Goal: Task Accomplishment & Management: Complete application form

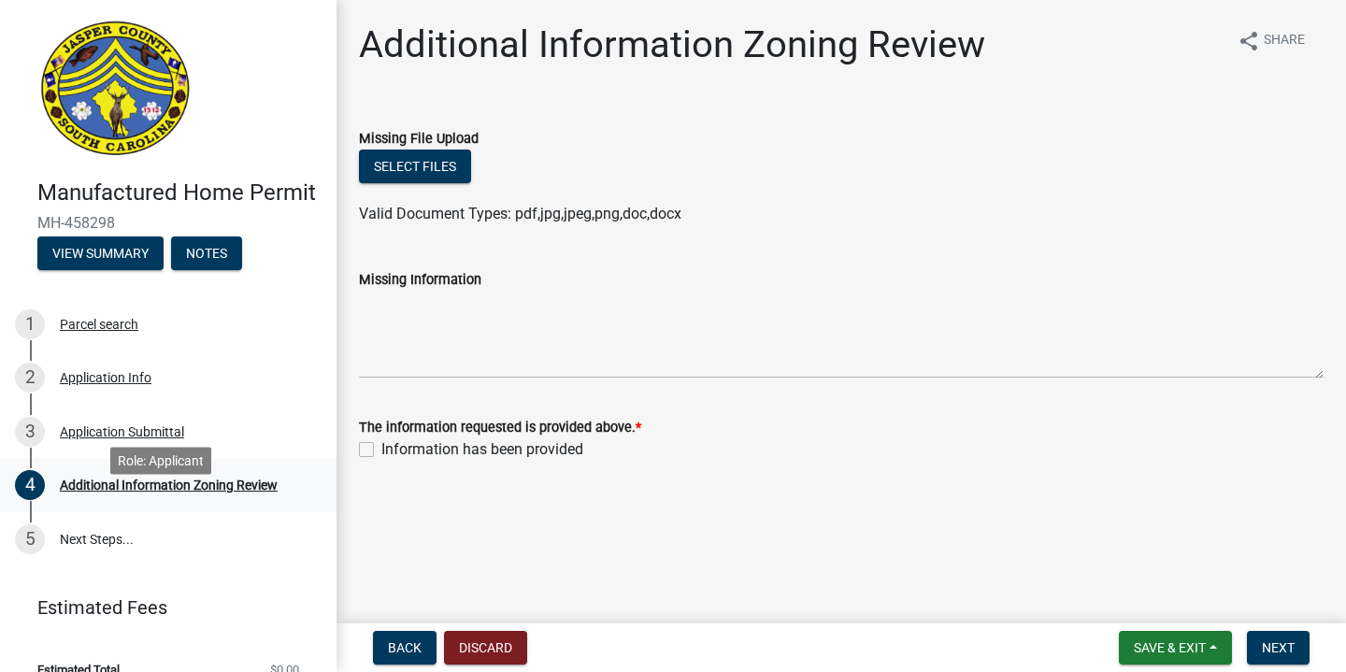
click at [125, 492] on div "Additional Information Zoning Review" at bounding box center [169, 485] width 218 height 13
click at [227, 492] on div "Additional Information Zoning Review" at bounding box center [169, 485] width 218 height 13
click at [131, 438] on div "Application Submittal" at bounding box center [122, 431] width 124 height 13
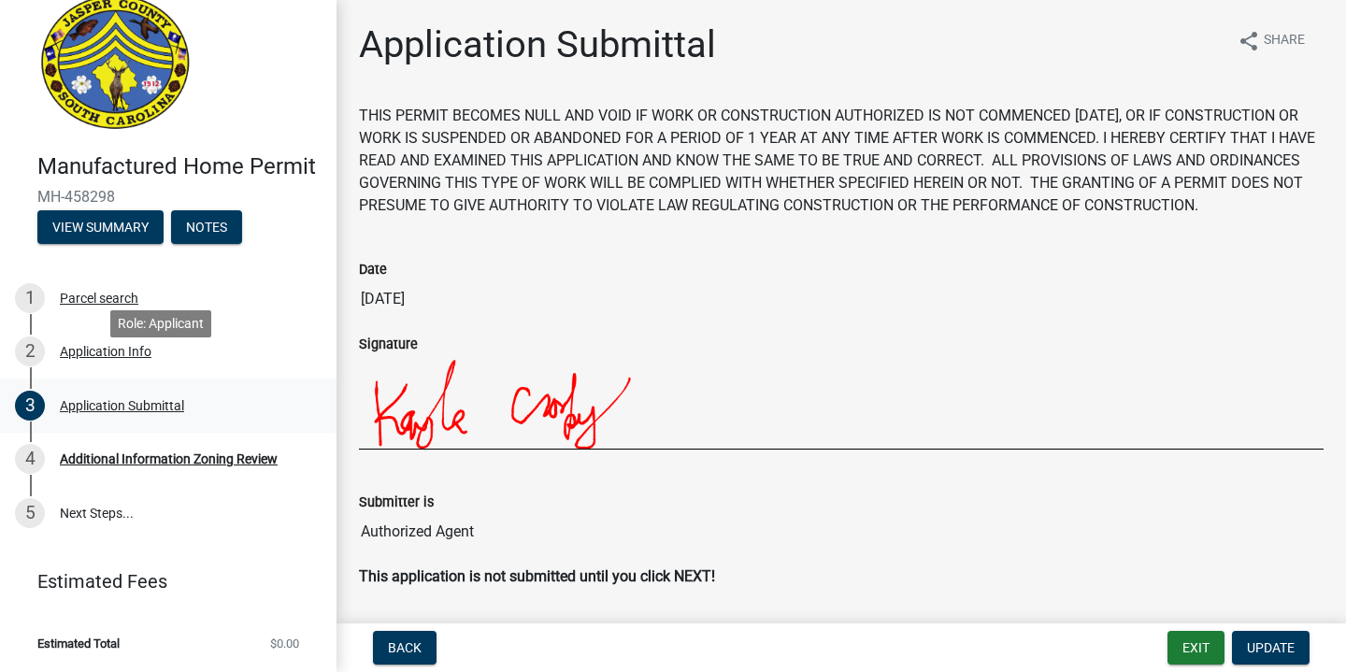
scroll to position [52, 0]
click at [163, 479] on link "4 Additional Information Zoning Review" at bounding box center [168, 460] width 337 height 54
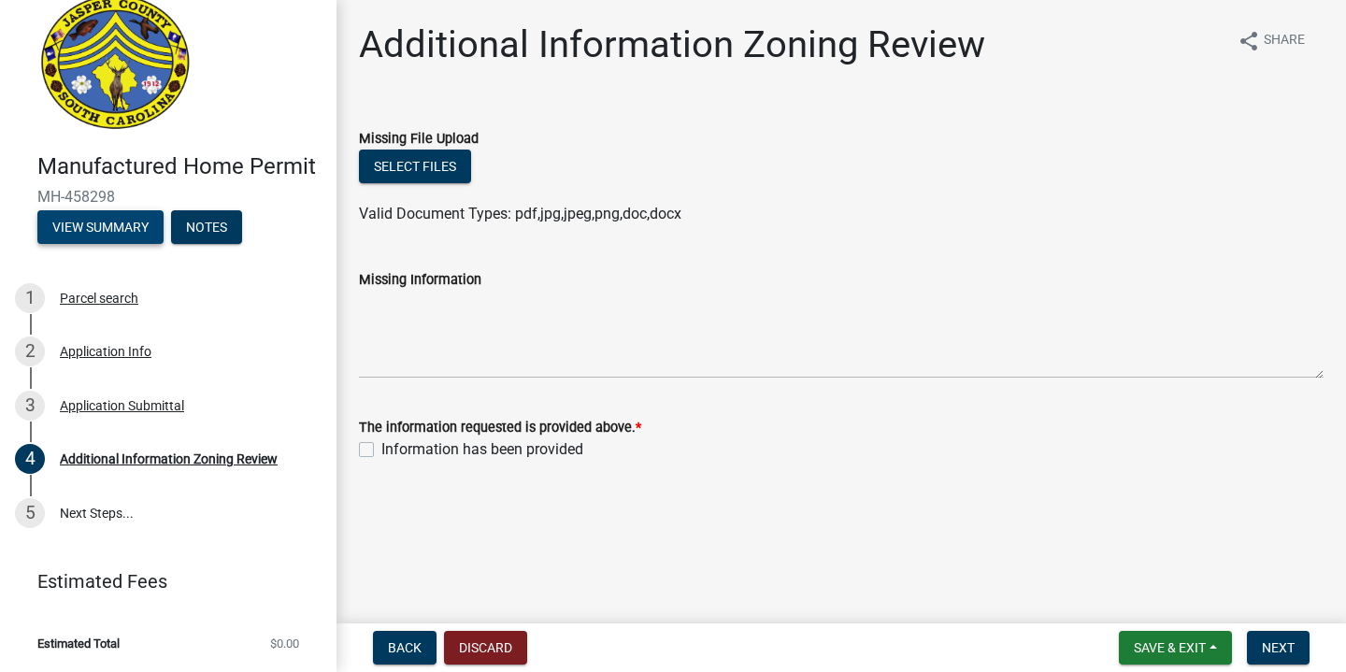
click at [103, 224] on button "View Summary" at bounding box center [100, 227] width 126 height 34
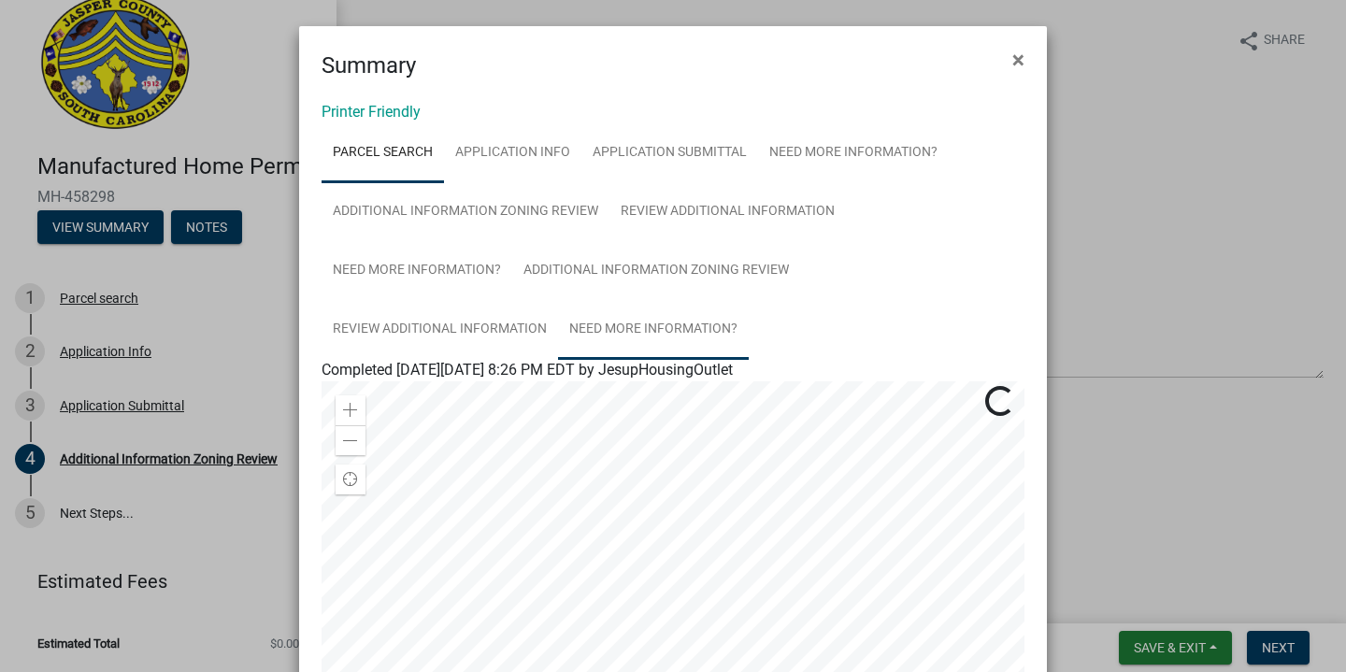
click at [585, 321] on link "Need More Information?" at bounding box center [653, 330] width 191 height 60
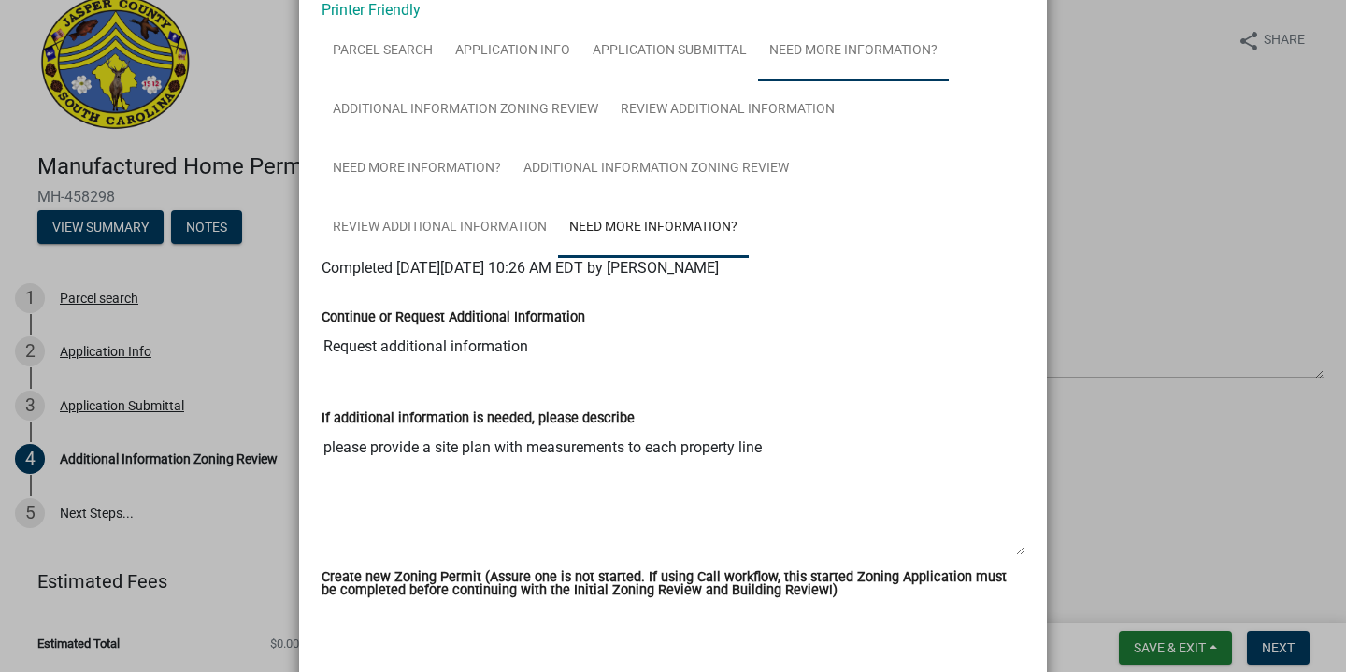
scroll to position [93, 0]
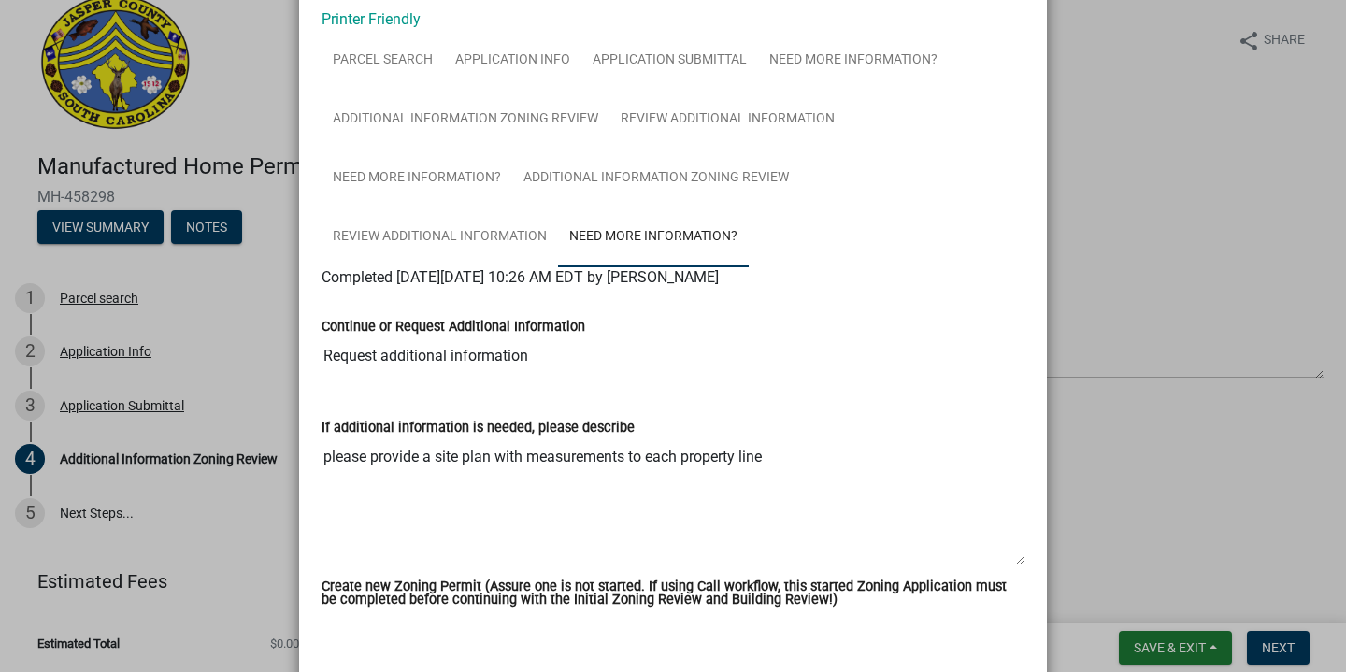
click at [1228, 148] on ngb-modal-window "Summary × Printer Friendly Parcel search Application Info Application Submittal…" at bounding box center [673, 336] width 1346 height 672
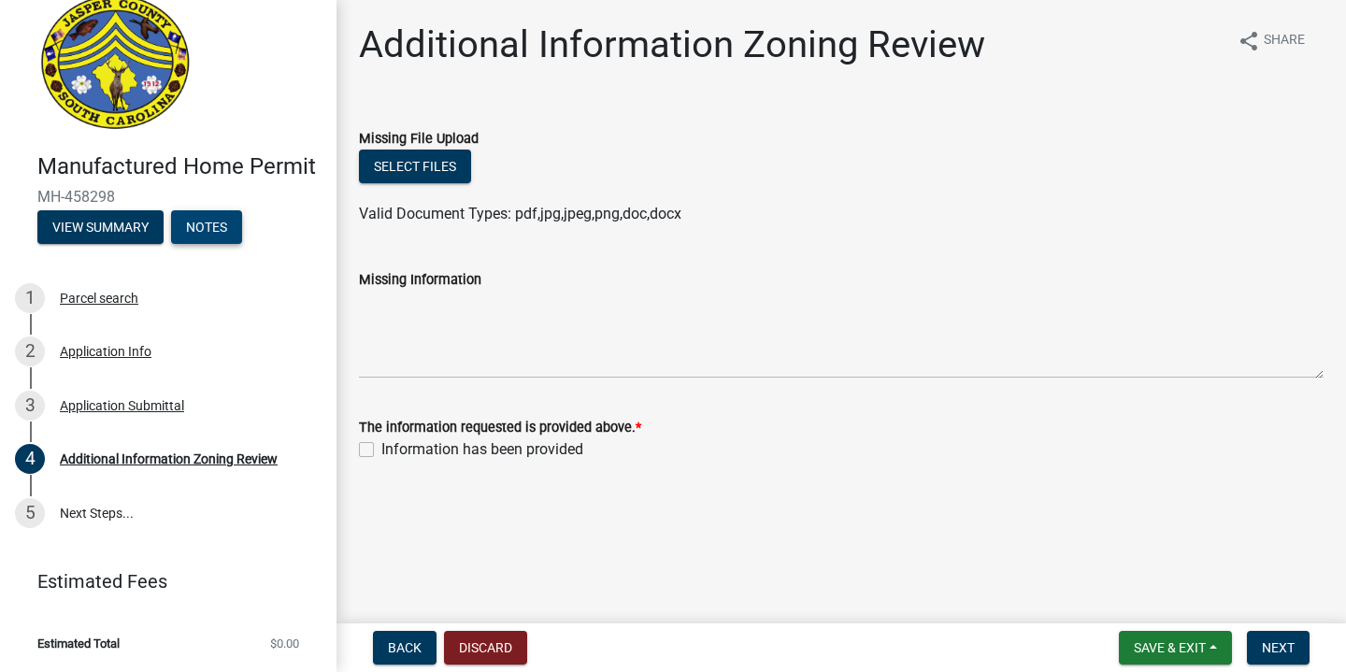
click at [197, 224] on button "Notes" at bounding box center [206, 227] width 71 height 34
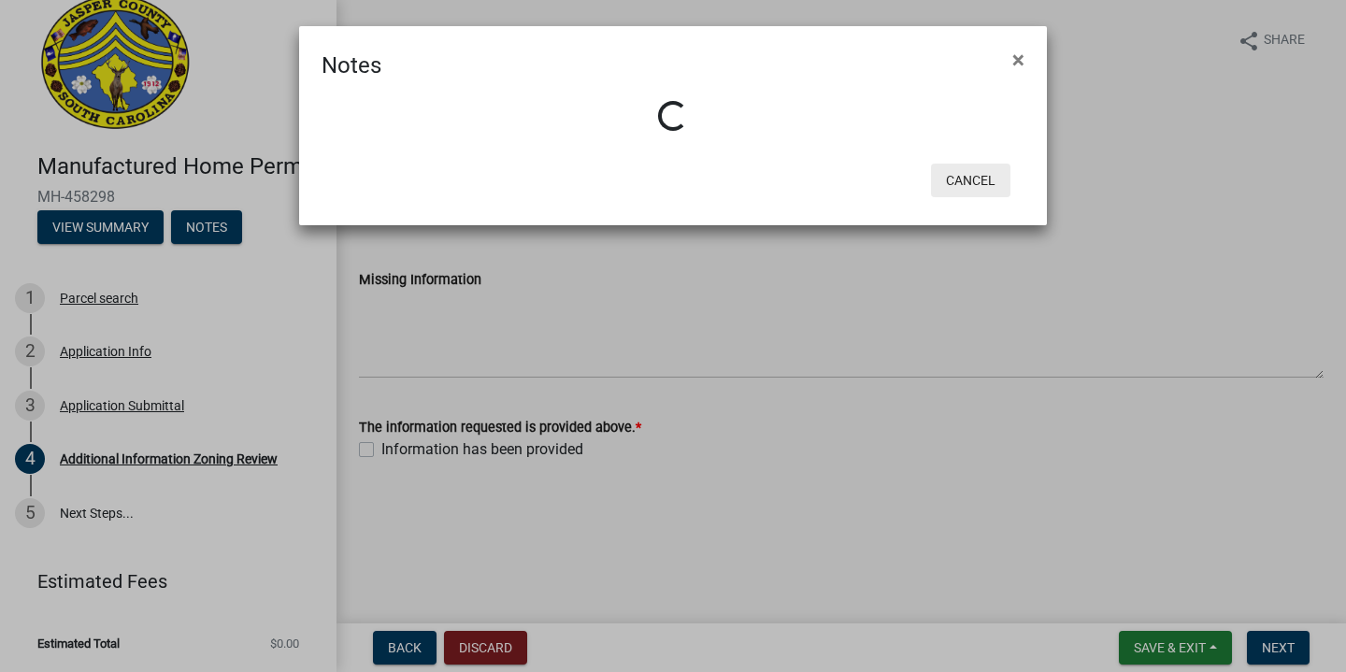
click at [981, 182] on button "Cancel" at bounding box center [970, 181] width 79 height 34
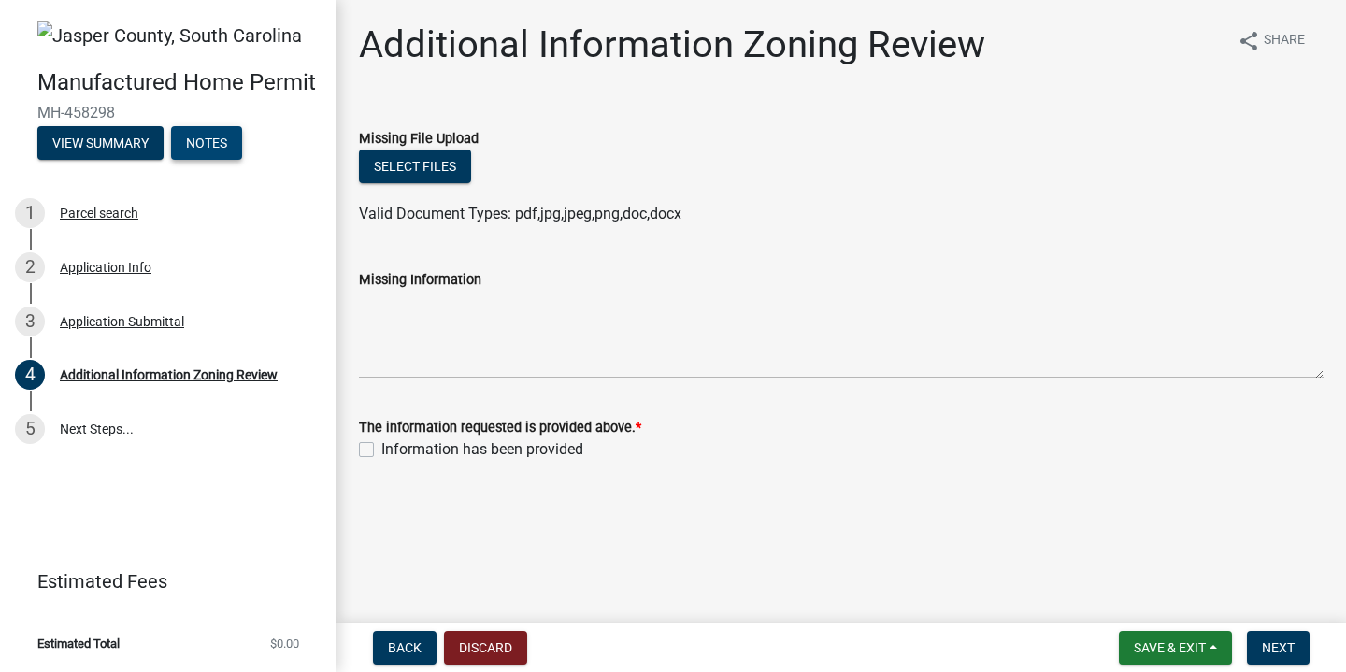
scroll to position [0, 0]
click at [224, 148] on button "Notes" at bounding box center [206, 143] width 71 height 34
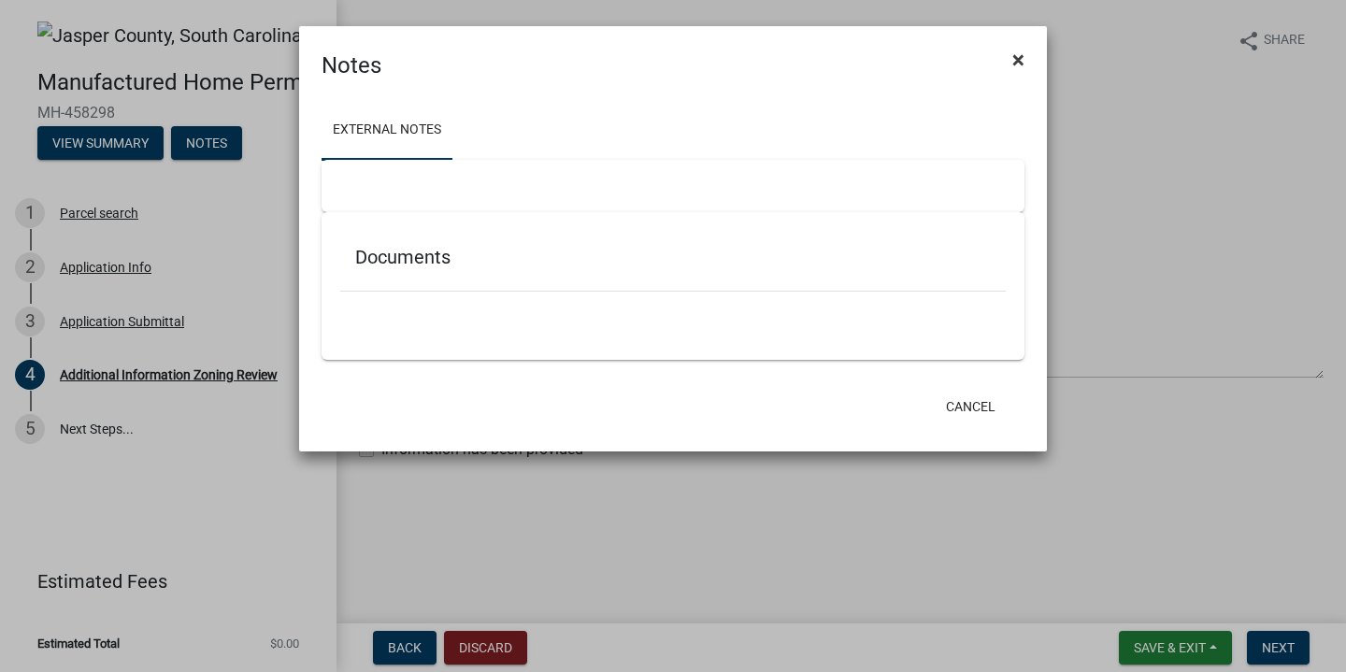
click at [1022, 58] on span "×" at bounding box center [1019, 60] width 12 height 26
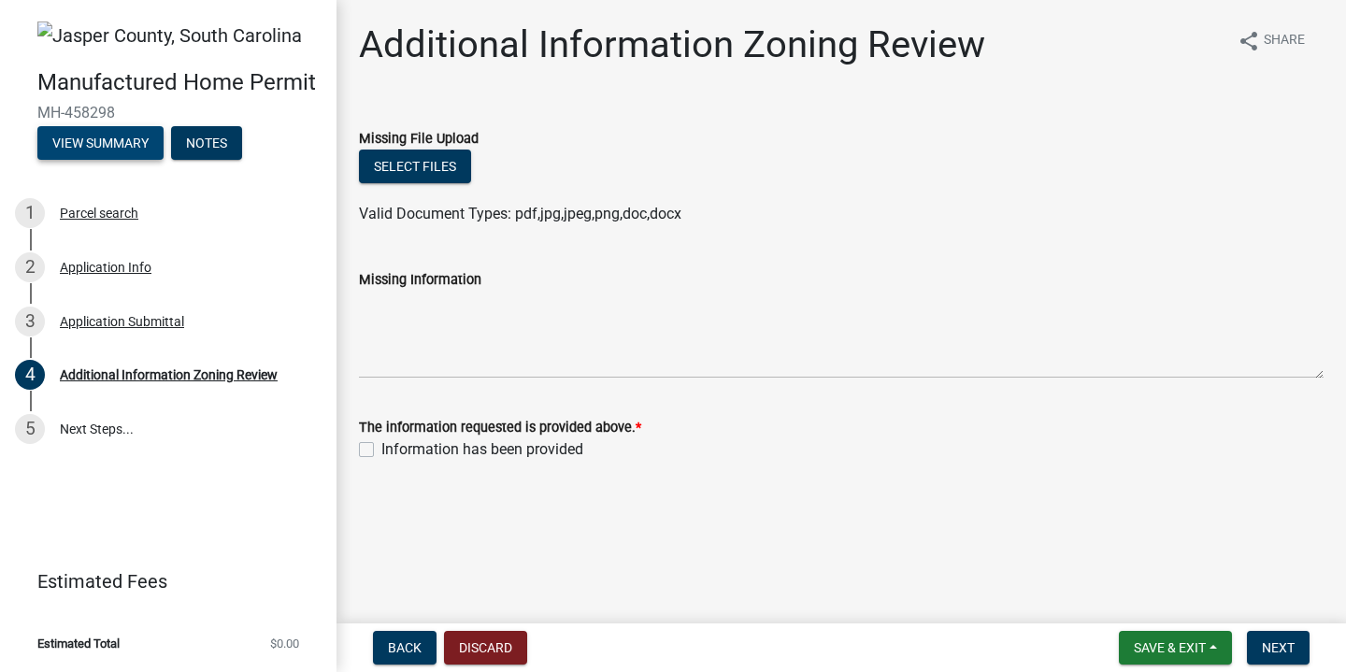
click at [89, 126] on button "View Summary" at bounding box center [100, 143] width 126 height 34
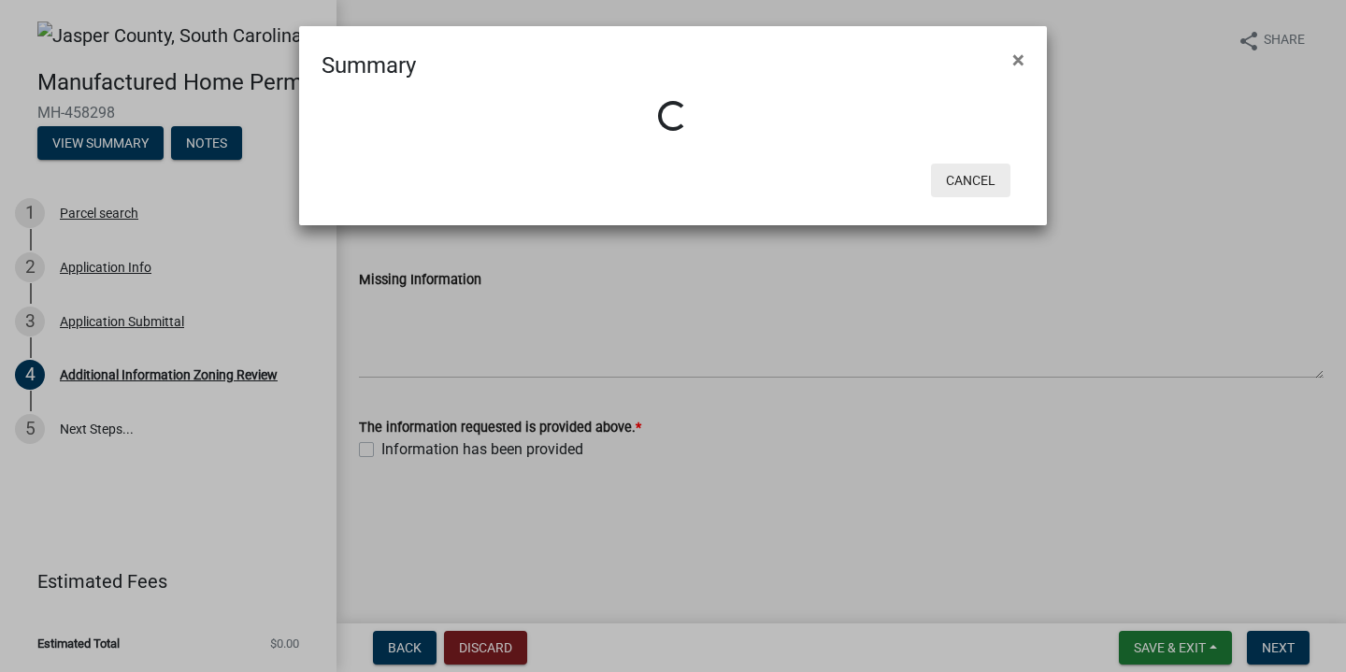
click at [976, 184] on button "Cancel" at bounding box center [970, 181] width 79 height 34
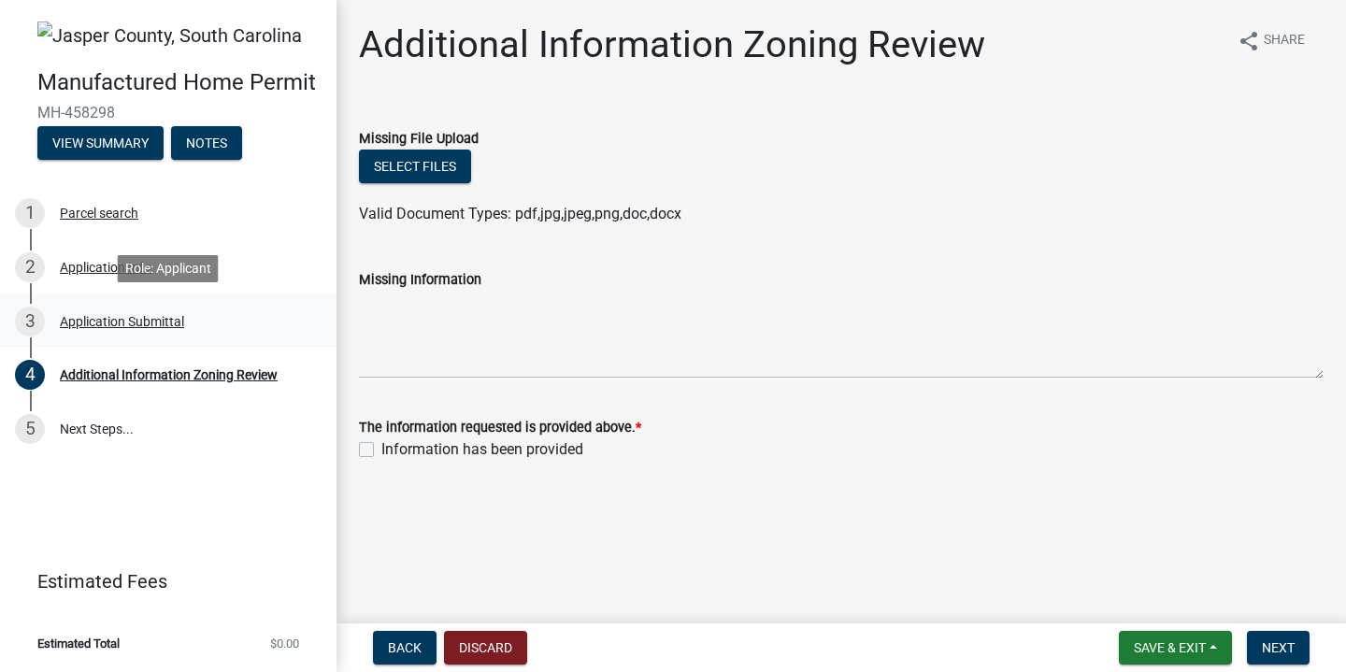
click at [153, 318] on div "Application Submittal" at bounding box center [122, 321] width 124 height 13
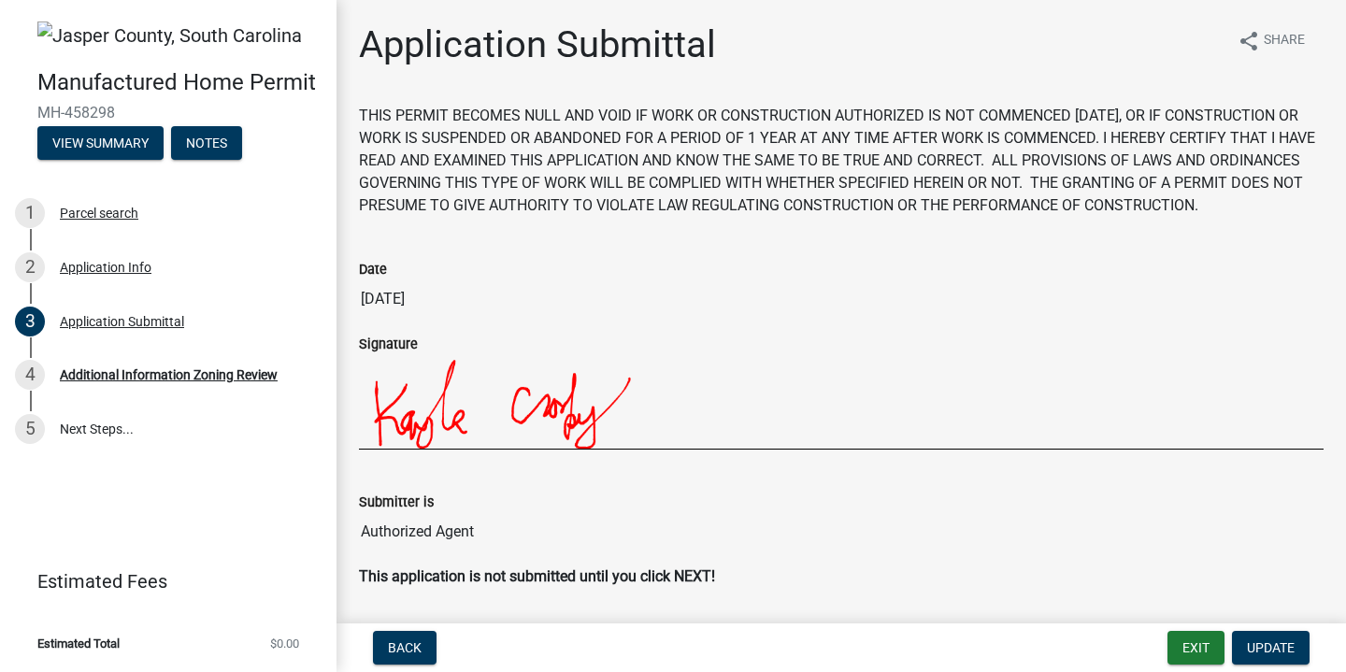
scroll to position [82, 0]
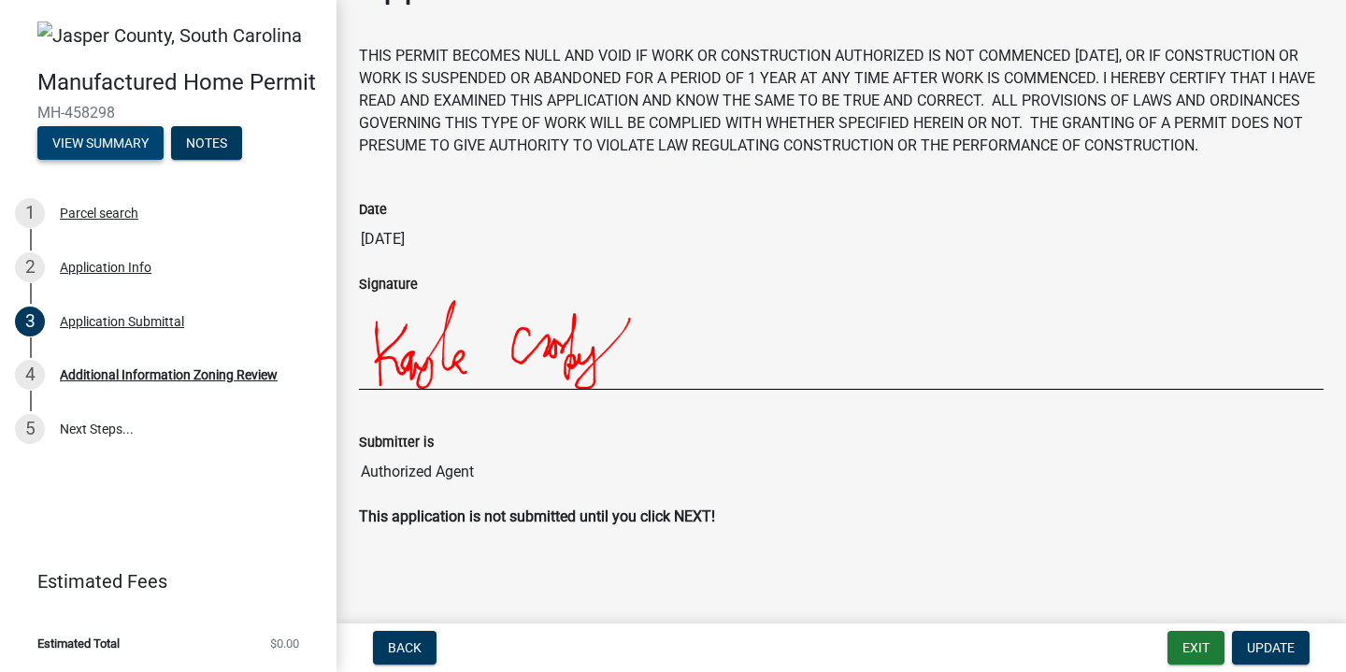
click at [100, 145] on button "View Summary" at bounding box center [100, 143] width 126 height 34
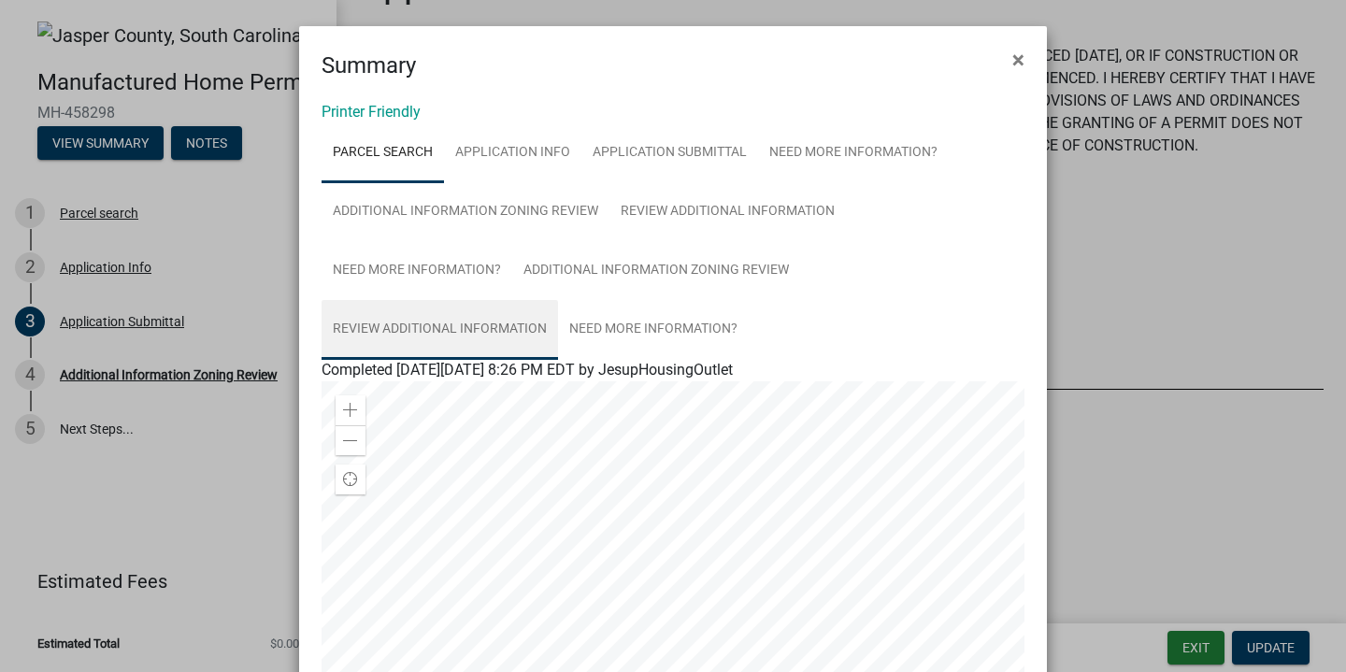
click at [500, 328] on link "Review Additional Information" at bounding box center [440, 330] width 237 height 60
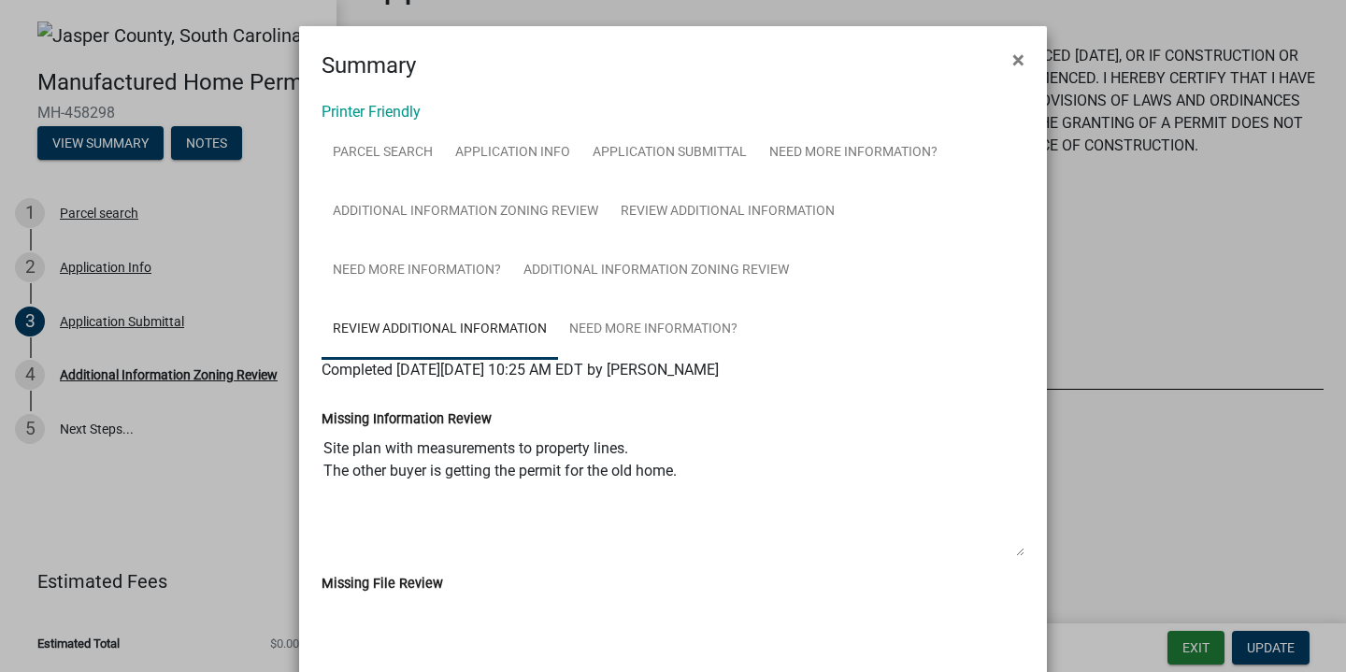
scroll to position [122, 0]
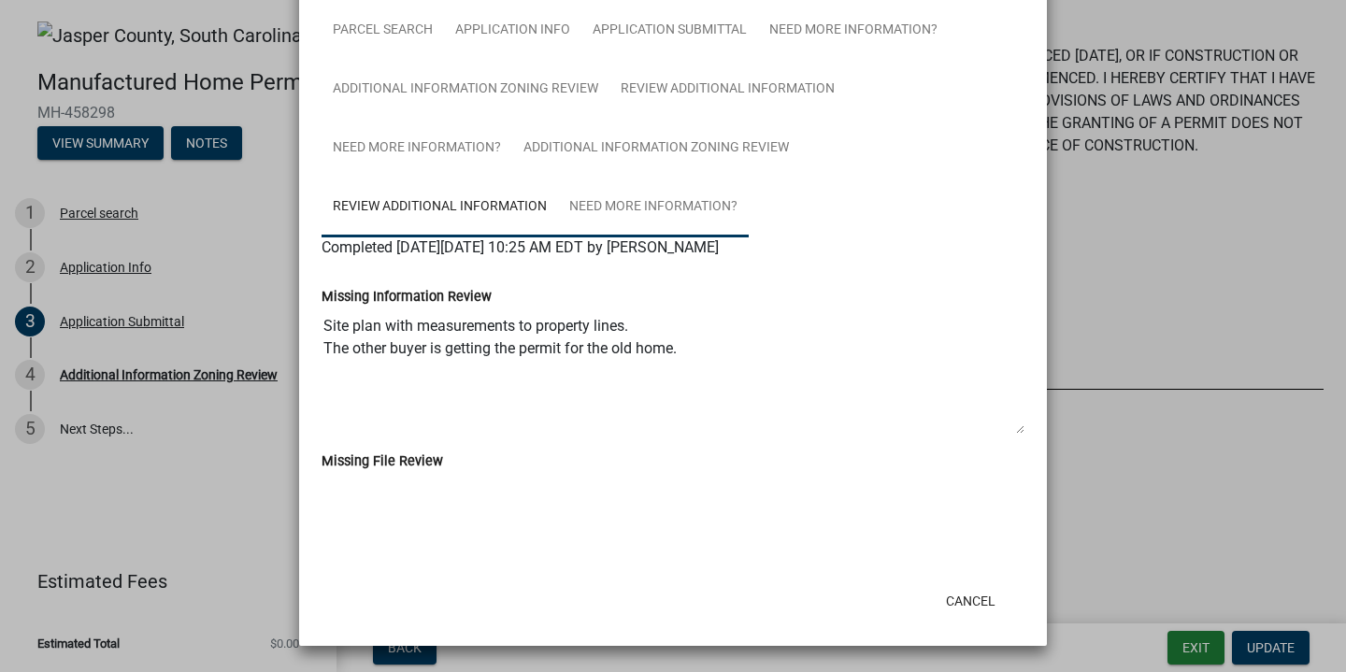
click at [635, 206] on link "Need More Information?" at bounding box center [653, 208] width 191 height 60
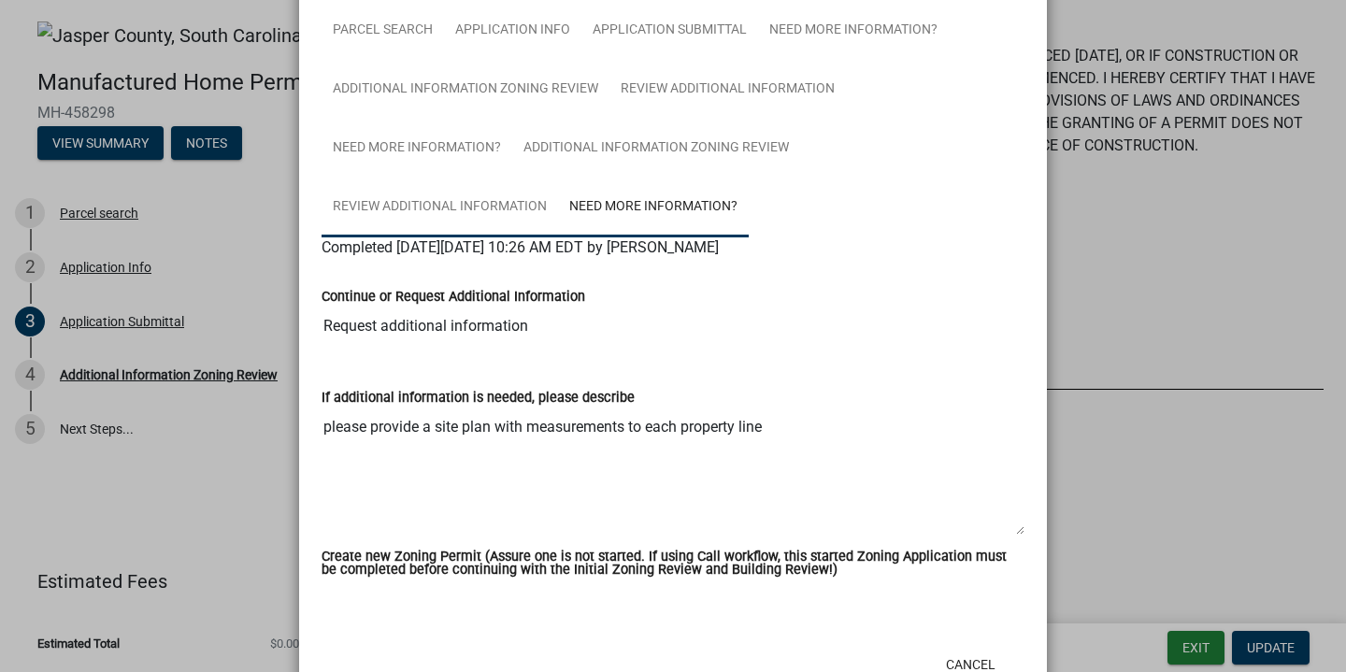
click at [496, 209] on link "Review Additional Information" at bounding box center [440, 208] width 237 height 60
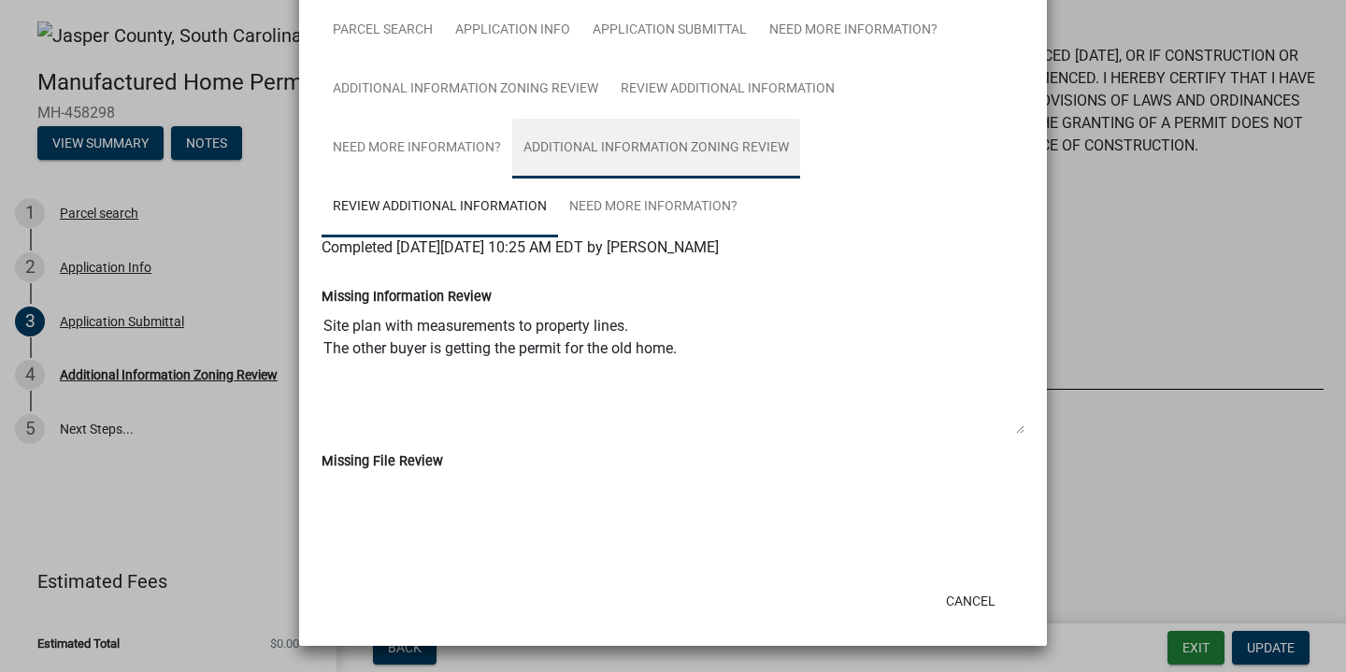
click at [639, 143] on link "Additional Information Zoning Review" at bounding box center [656, 149] width 288 height 60
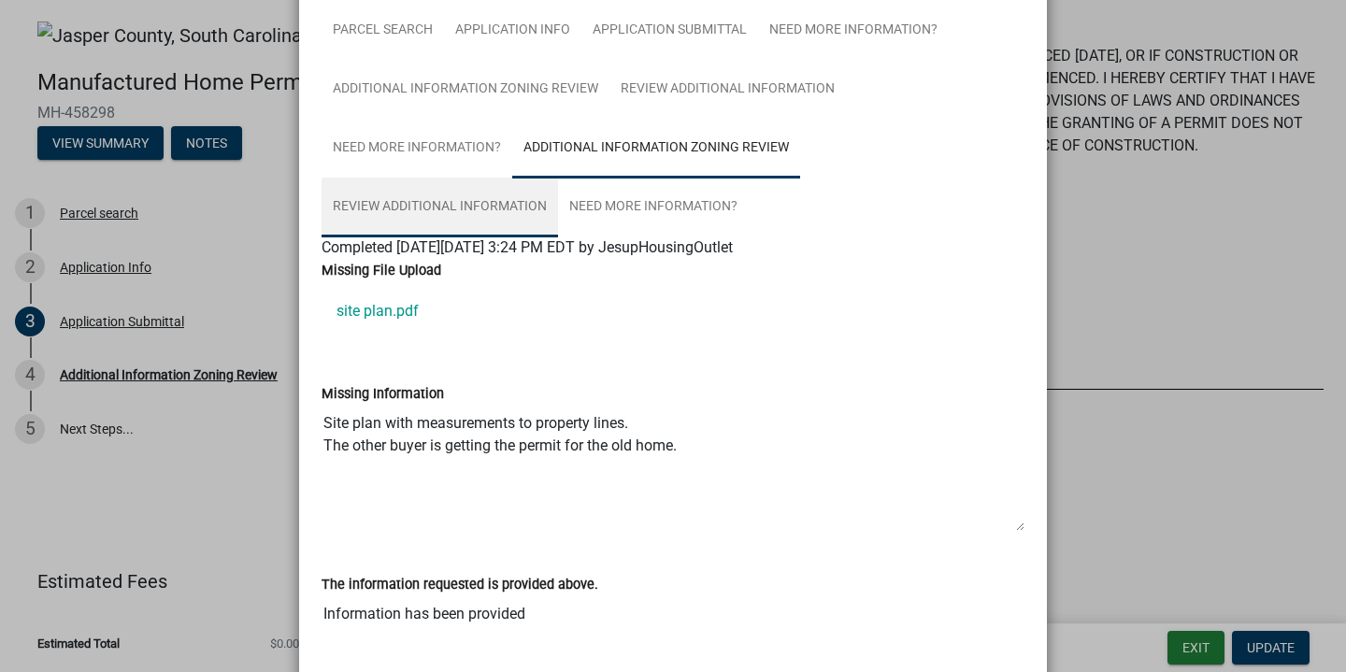
click at [480, 194] on link "Review Additional Information" at bounding box center [440, 208] width 237 height 60
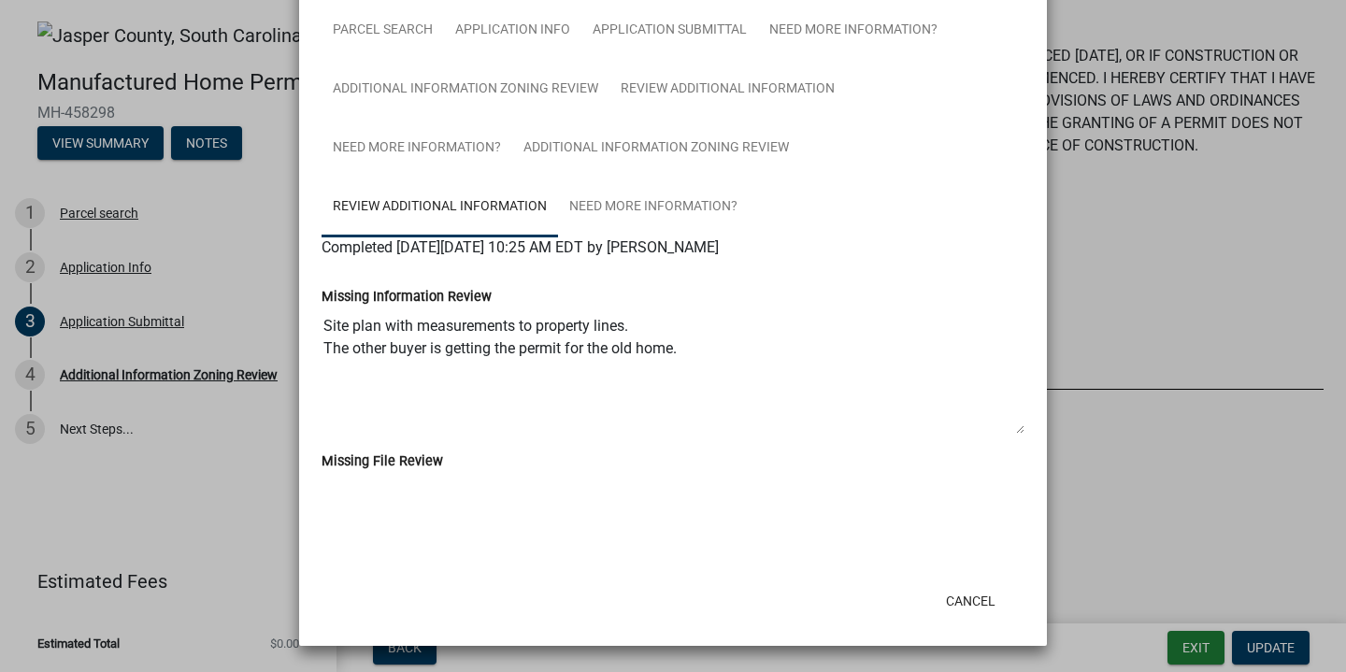
click at [1136, 265] on ngb-modal-window "Summary × Printer Friendly Parcel search Application Info Application Submittal…" at bounding box center [673, 336] width 1346 height 672
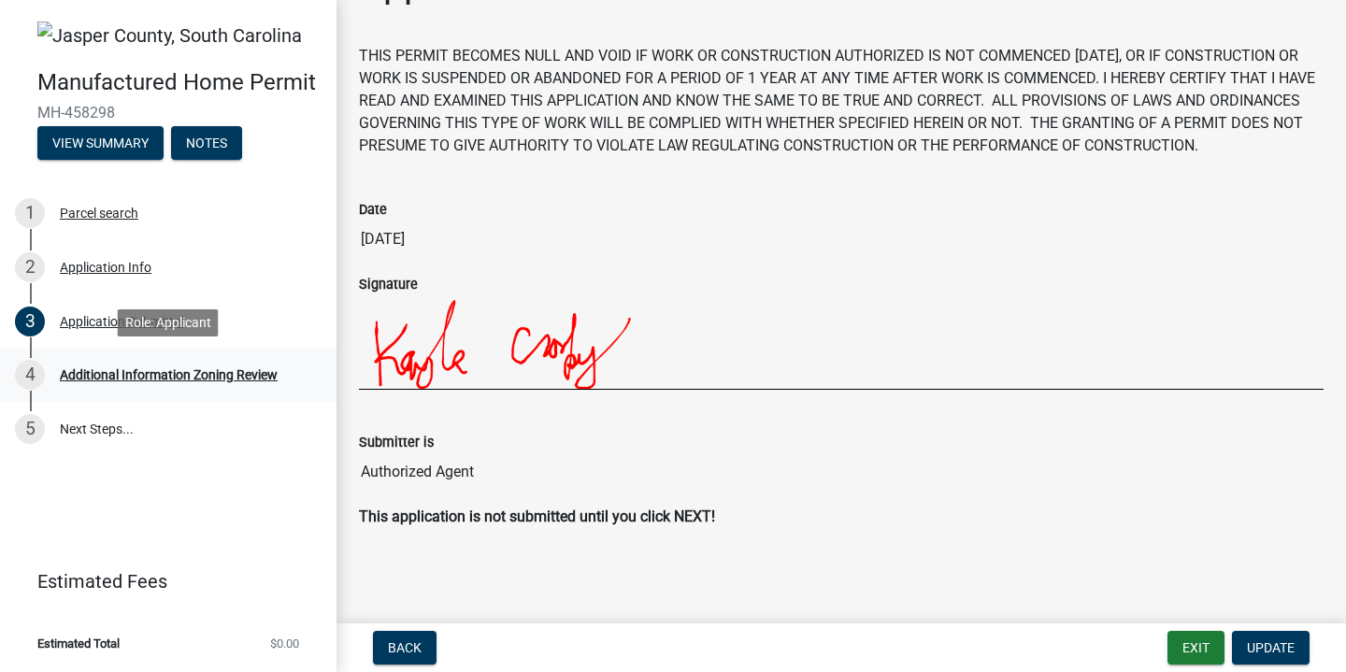
click at [167, 381] on div "Additional Information Zoning Review" at bounding box center [169, 374] width 218 height 13
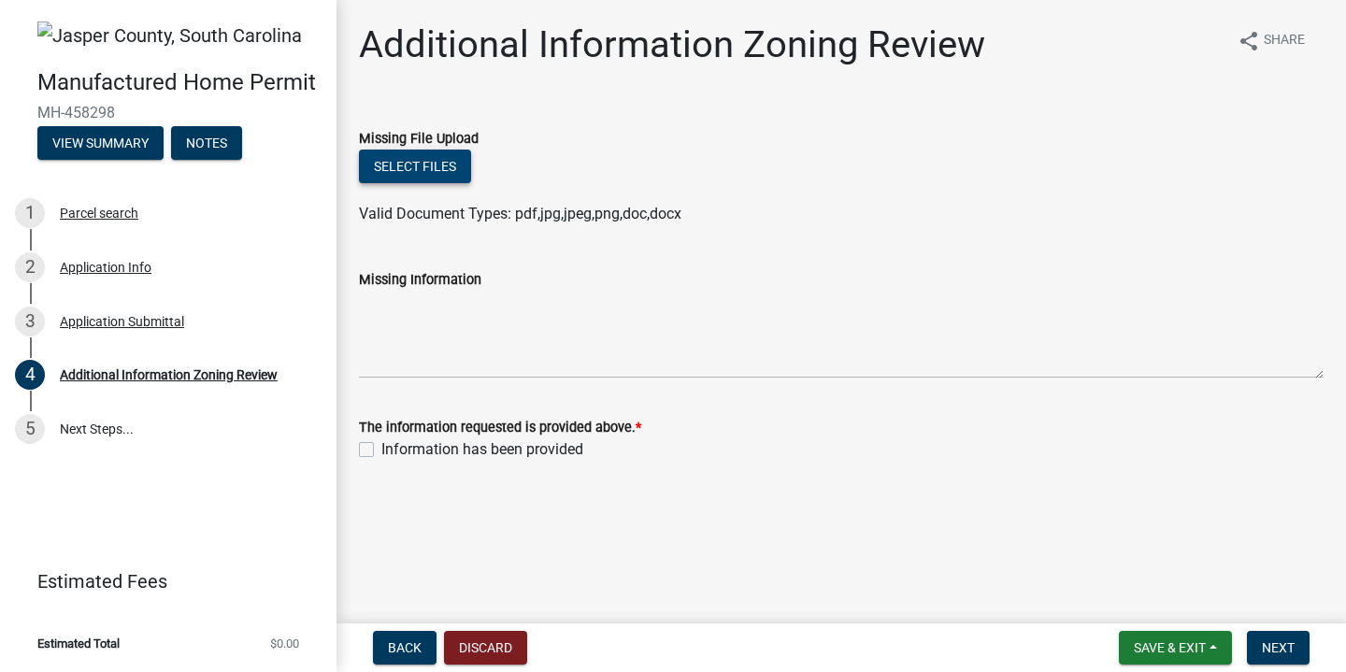
click at [381, 174] on button "Select files" at bounding box center [415, 167] width 112 height 34
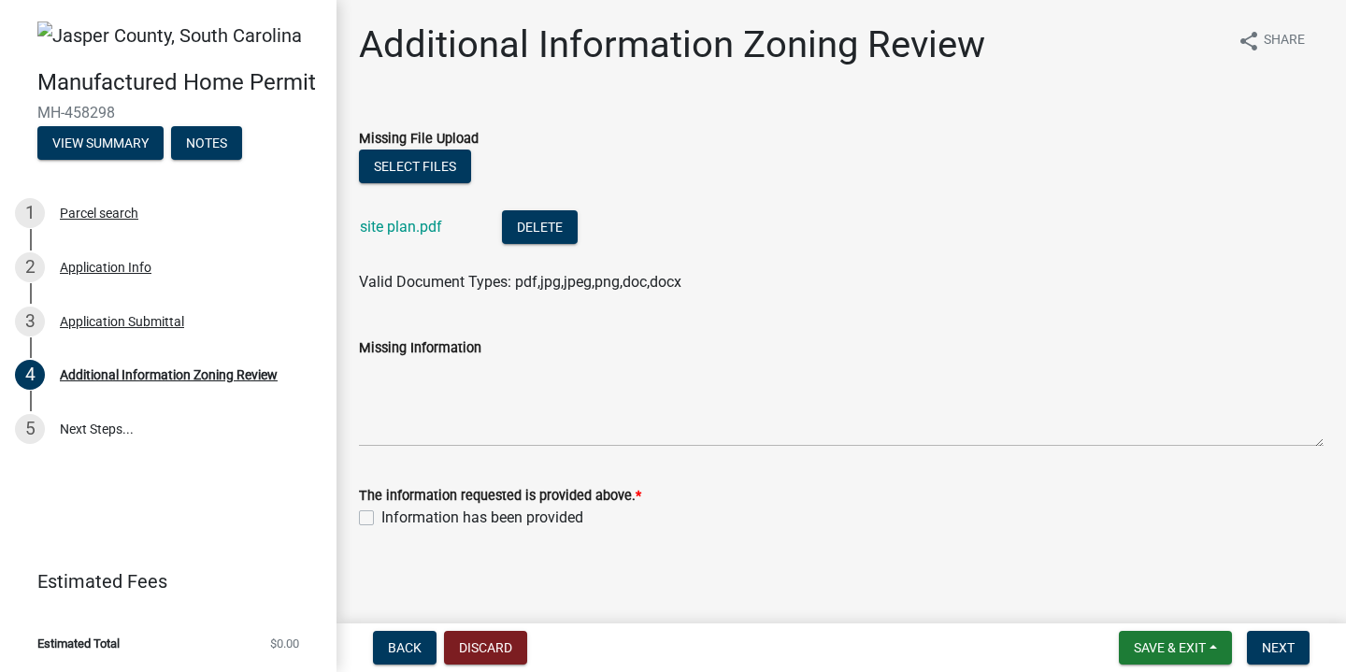
click at [411, 490] on label "The information requested is provided above. *" at bounding box center [500, 496] width 282 height 13
click at [381, 521] on label "Information has been provided" at bounding box center [482, 518] width 202 height 22
click at [381, 519] on input "Information has been provided" at bounding box center [387, 513] width 12 height 12
checkbox input "true"
click at [1292, 651] on span "Next" at bounding box center [1278, 647] width 33 height 15
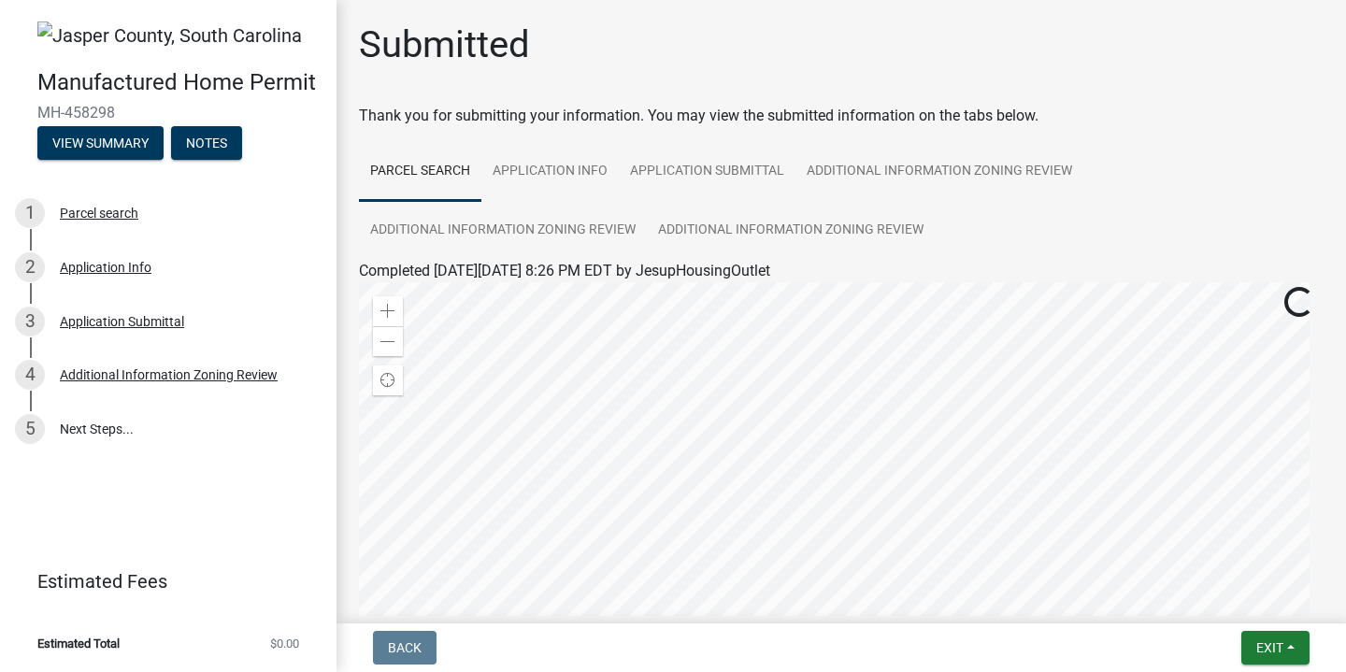
scroll to position [4, 0]
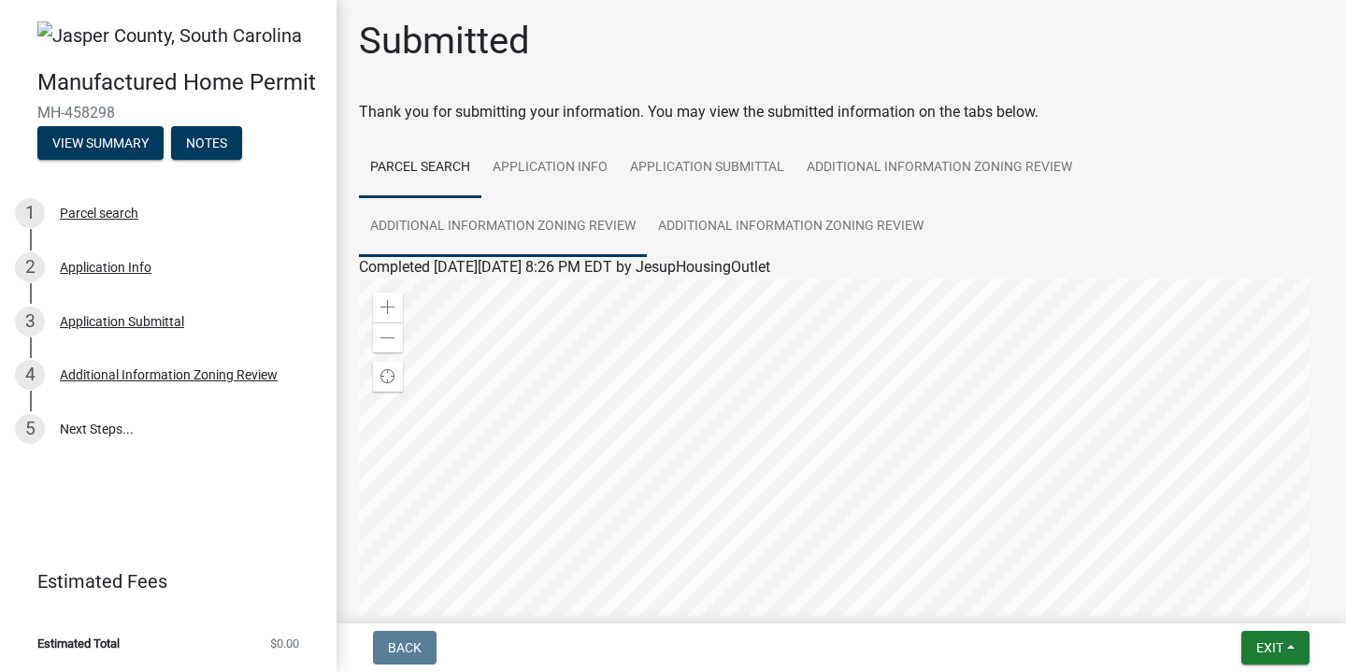
click at [583, 222] on link "Additional Information Zoning Review" at bounding box center [503, 227] width 288 height 60
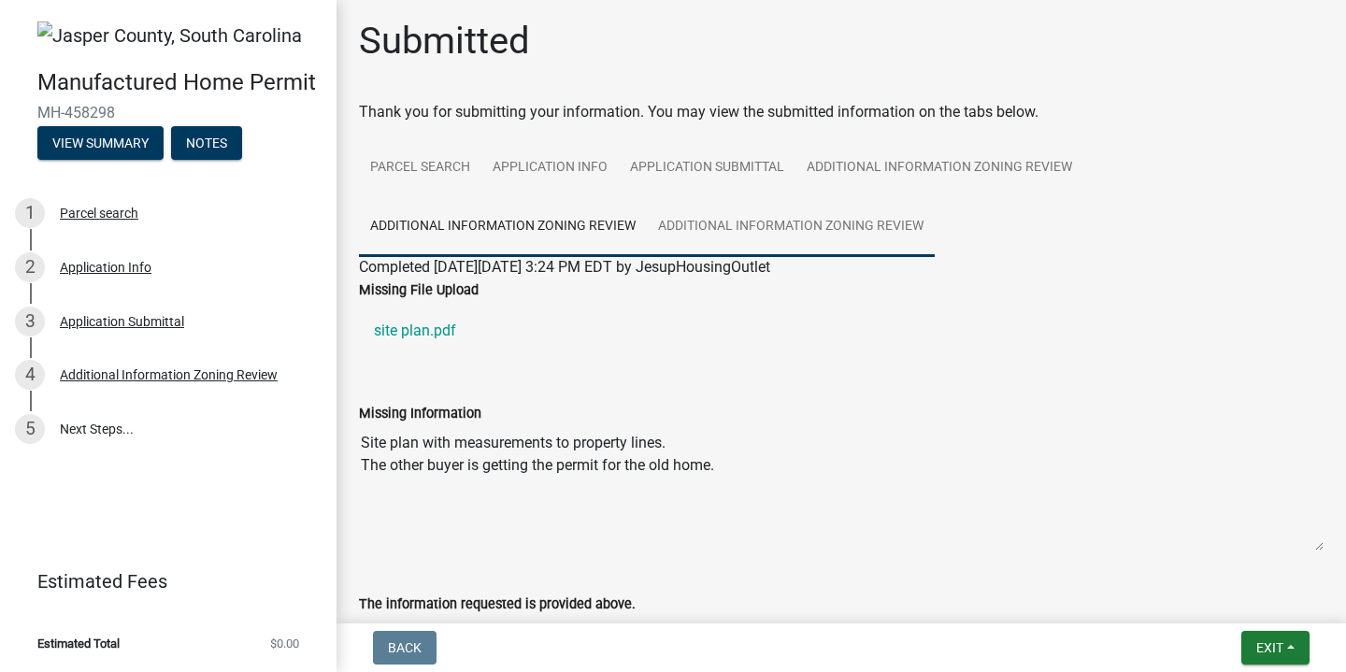
click at [731, 222] on link "Additional Information Zoning Review" at bounding box center [791, 227] width 288 height 60
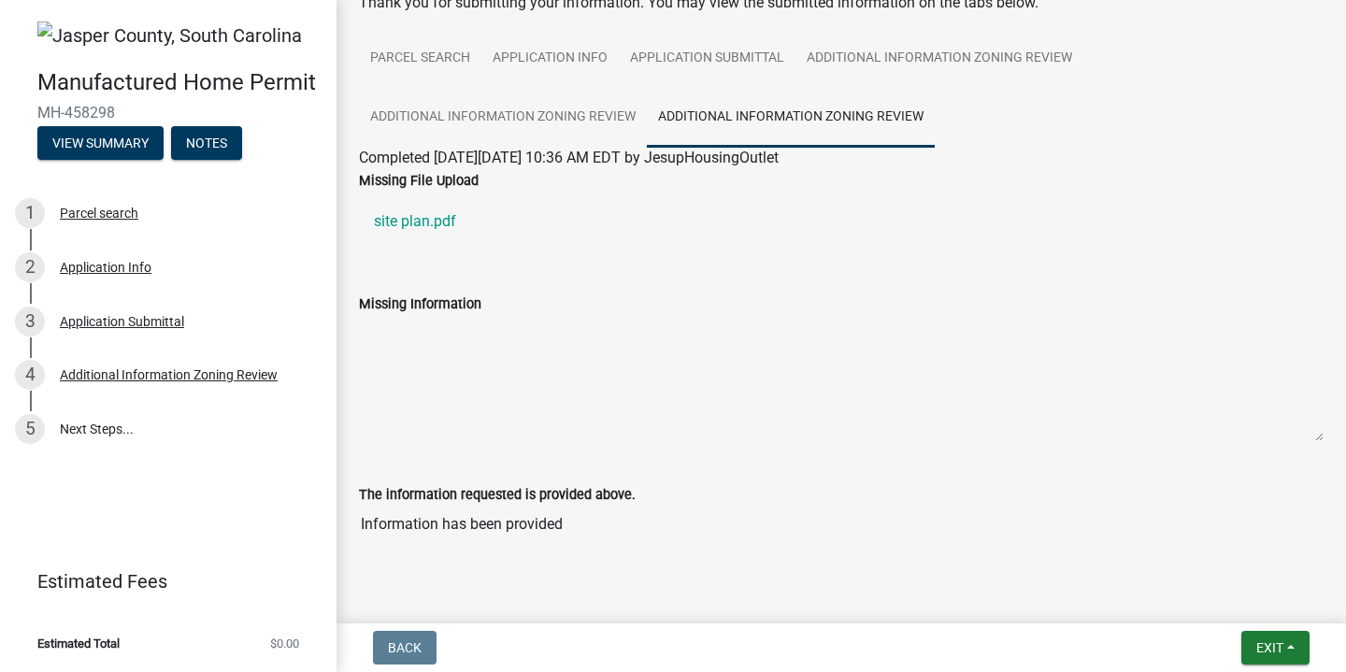
scroll to position [151, 0]
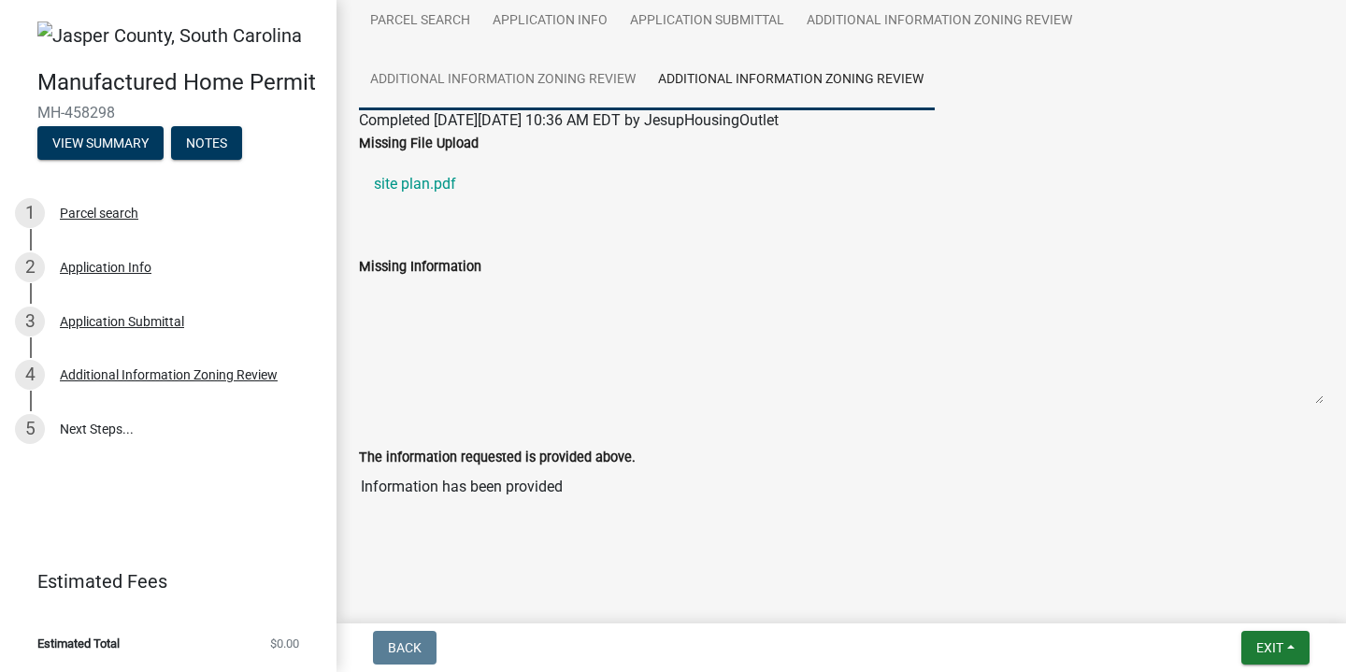
click at [545, 88] on link "Additional Information Zoning Review" at bounding box center [503, 80] width 288 height 60
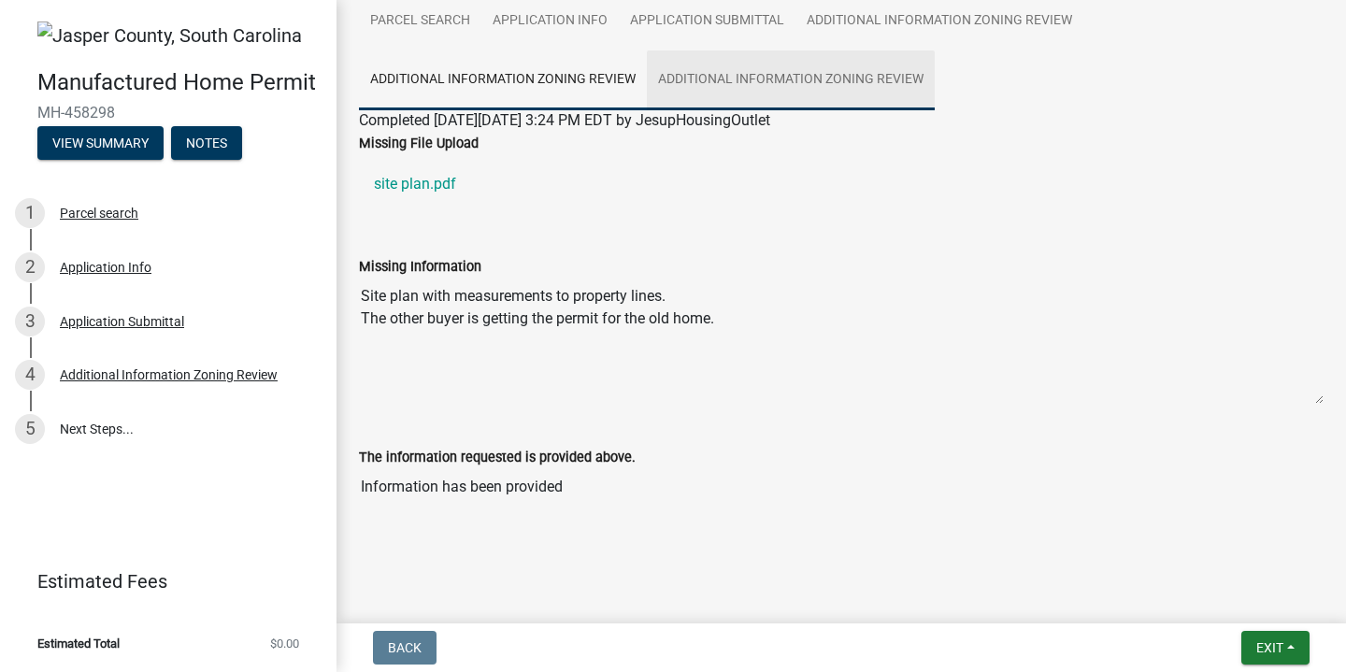
click at [764, 79] on link "Additional Information Zoning Review" at bounding box center [791, 80] width 288 height 60
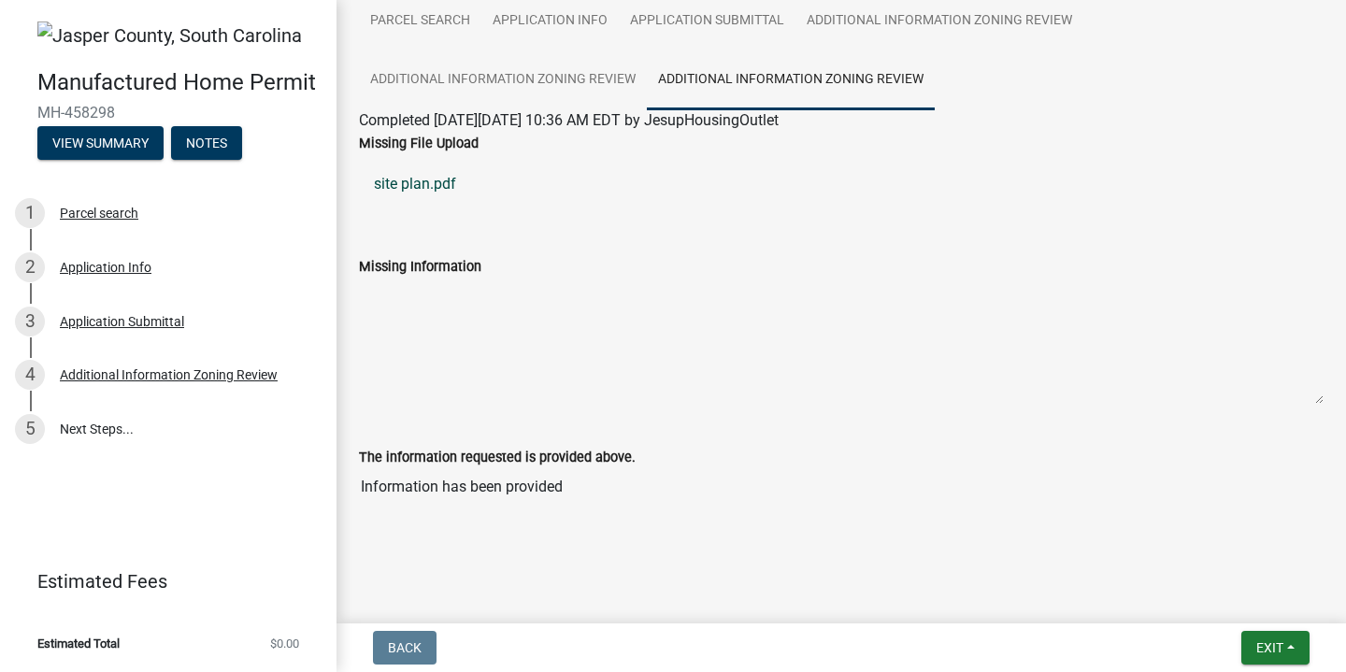
click at [412, 189] on link "site plan.pdf" at bounding box center [841, 184] width 965 height 45
click at [529, 121] on span "Completed [DATE][DATE] 10:36 AM EDT by JesupHousingOutlet" at bounding box center [569, 120] width 420 height 18
click at [709, 86] on link "Additional Information Zoning Review" at bounding box center [791, 80] width 288 height 60
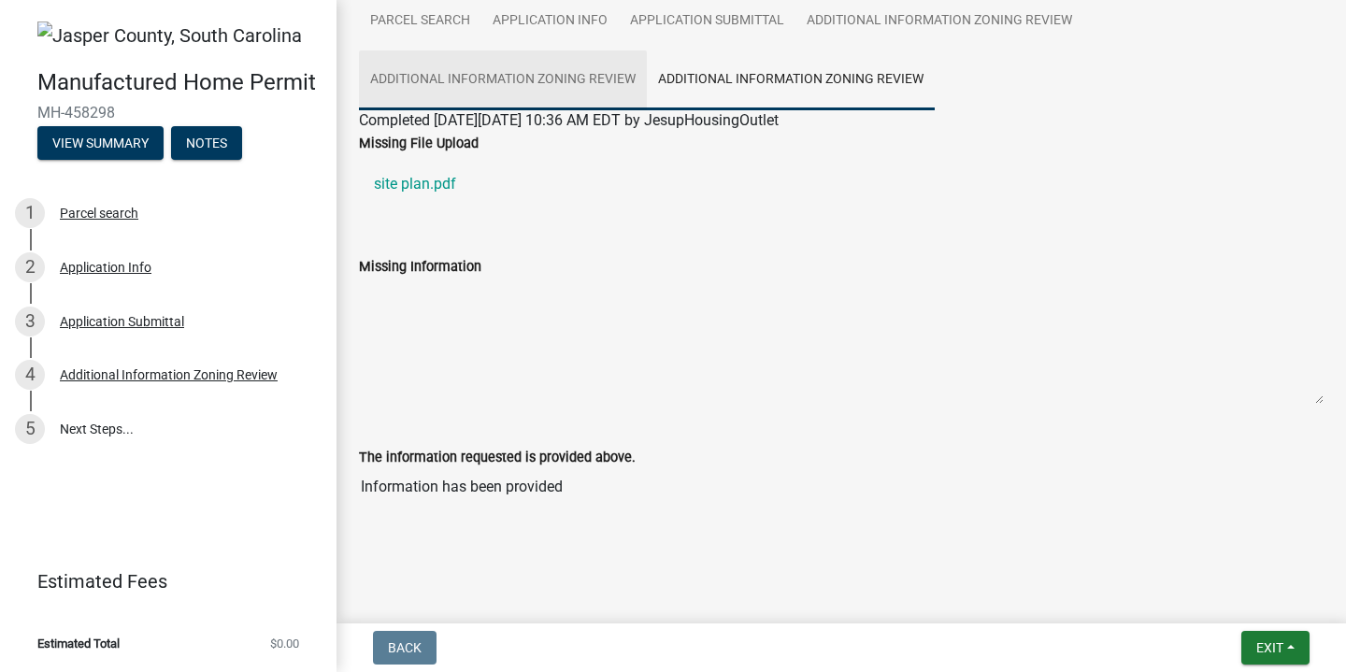
click at [589, 91] on link "Additional Information Zoning Review" at bounding box center [503, 80] width 288 height 60
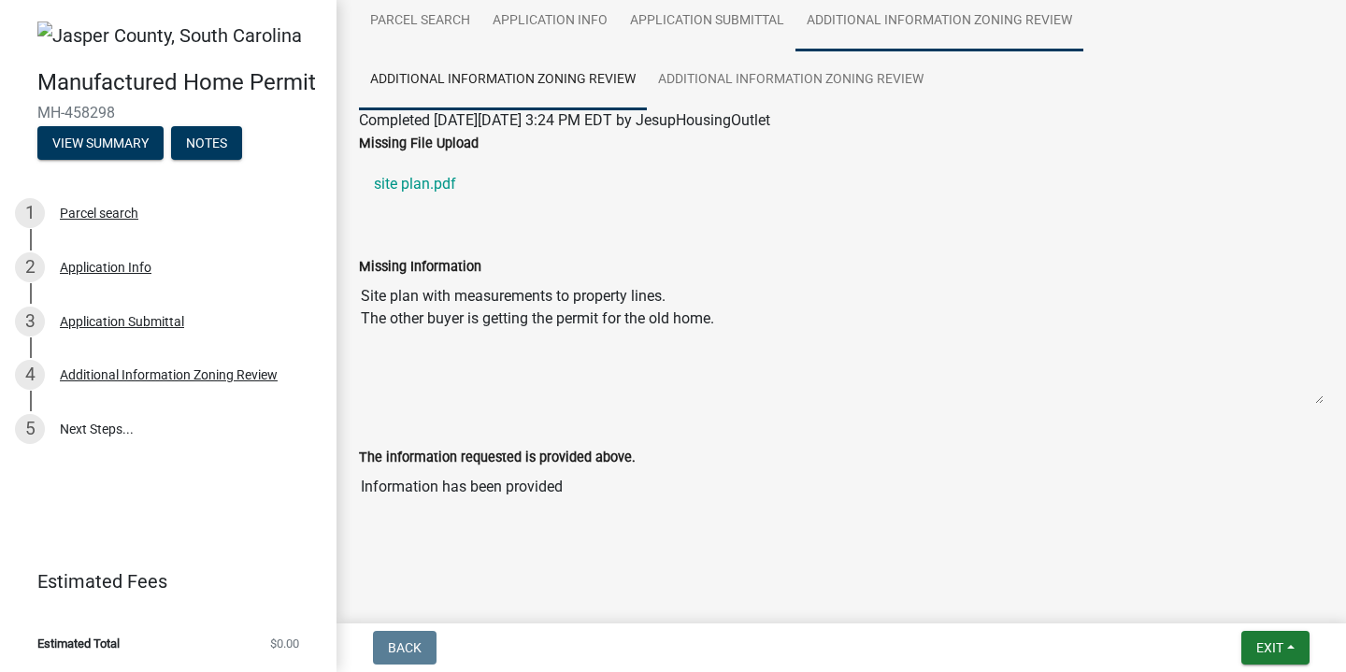
click at [804, 28] on link "Additional Information Zoning Review" at bounding box center [940, 22] width 288 height 60
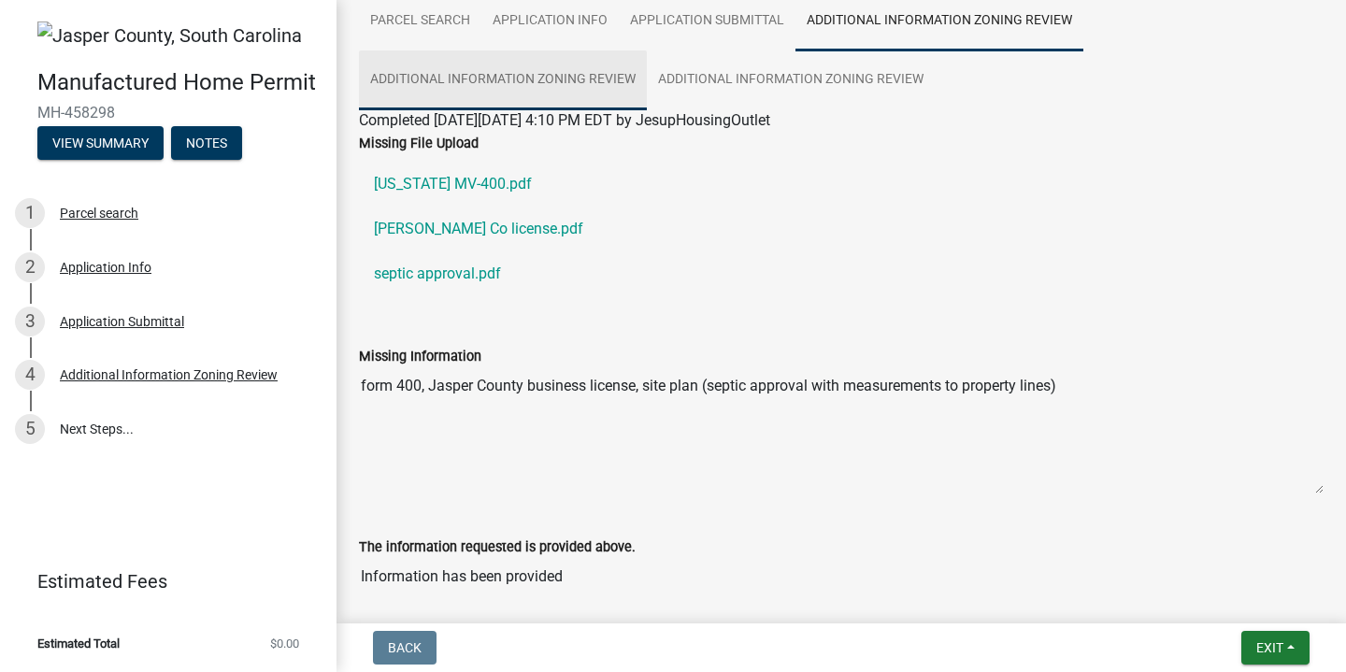
click at [585, 70] on link "Additional Information Zoning Review" at bounding box center [503, 80] width 288 height 60
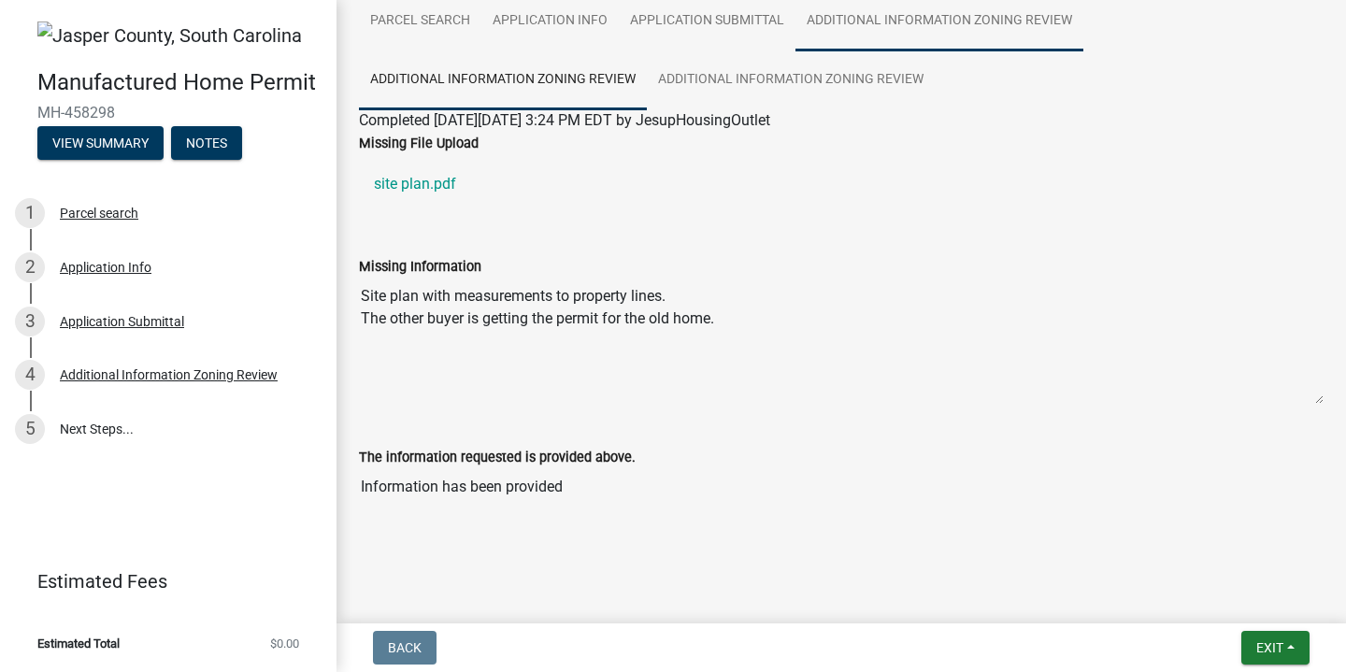
click at [877, 23] on link "Additional Information Zoning Review" at bounding box center [940, 22] width 288 height 60
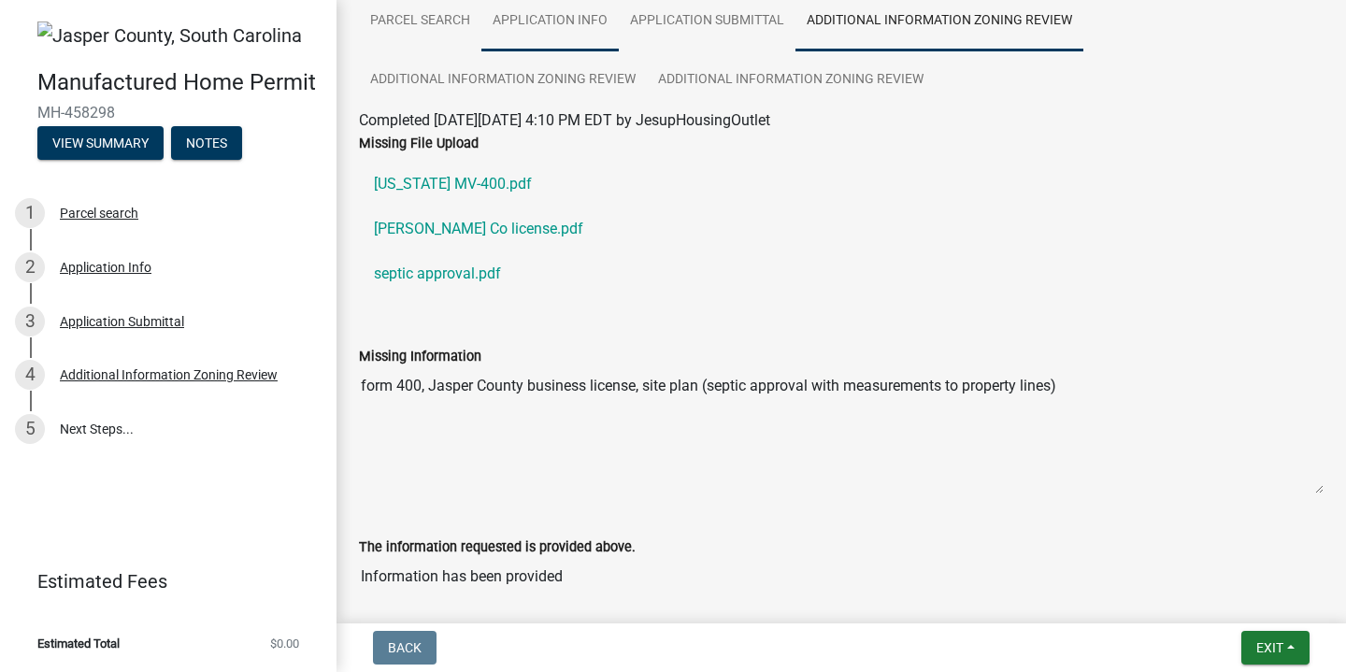
click at [505, 27] on link "Application Info" at bounding box center [549, 22] width 137 height 60
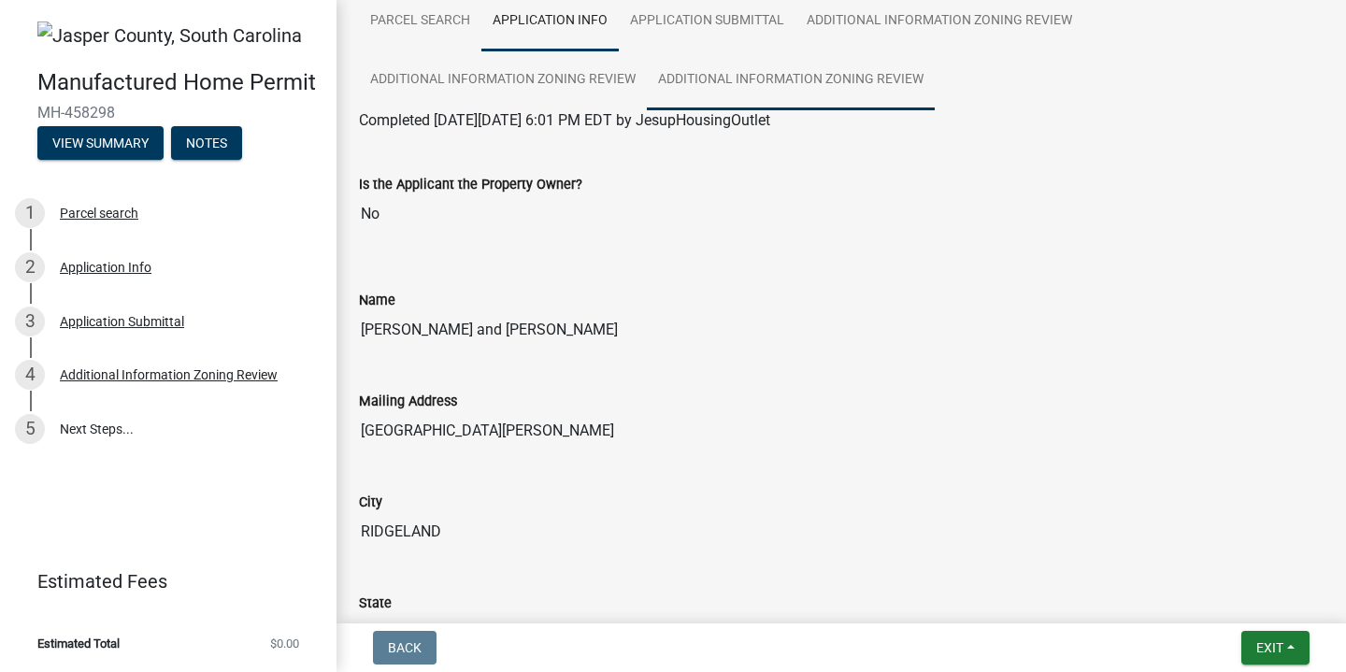
click at [755, 84] on link "Additional Information Zoning Review" at bounding box center [791, 80] width 288 height 60
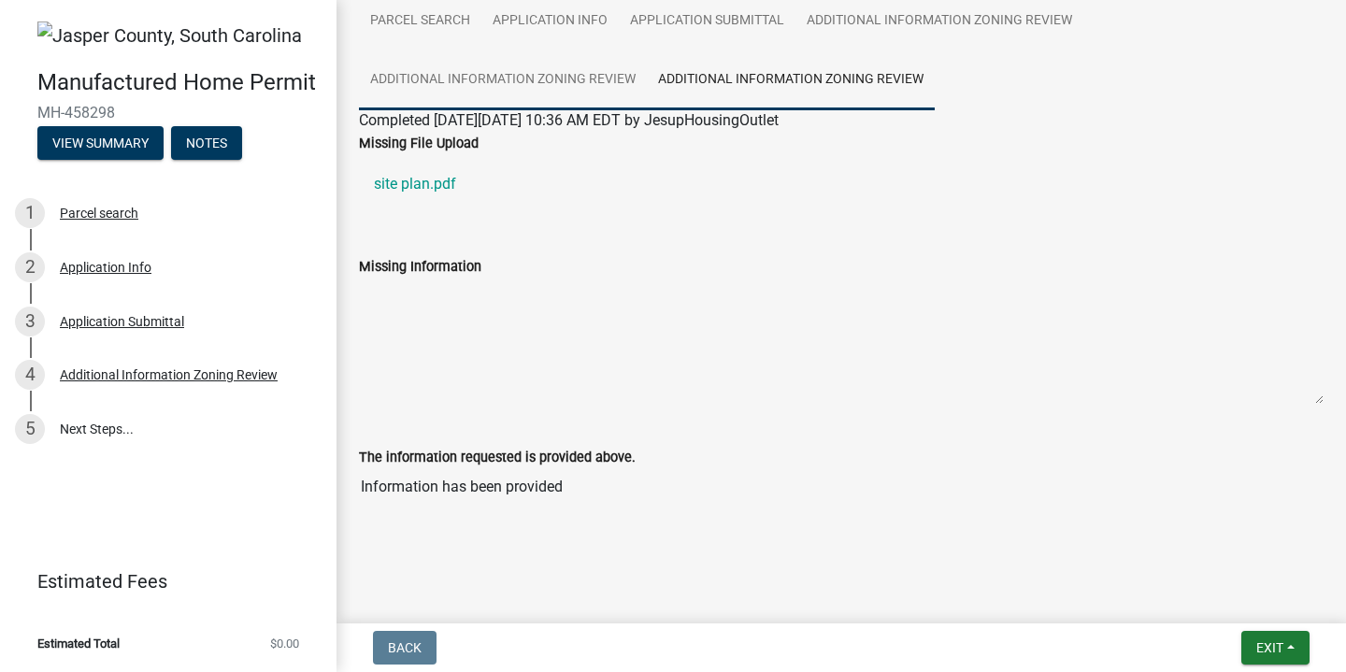
click at [514, 93] on link "Additional Information Zoning Review" at bounding box center [503, 80] width 288 height 60
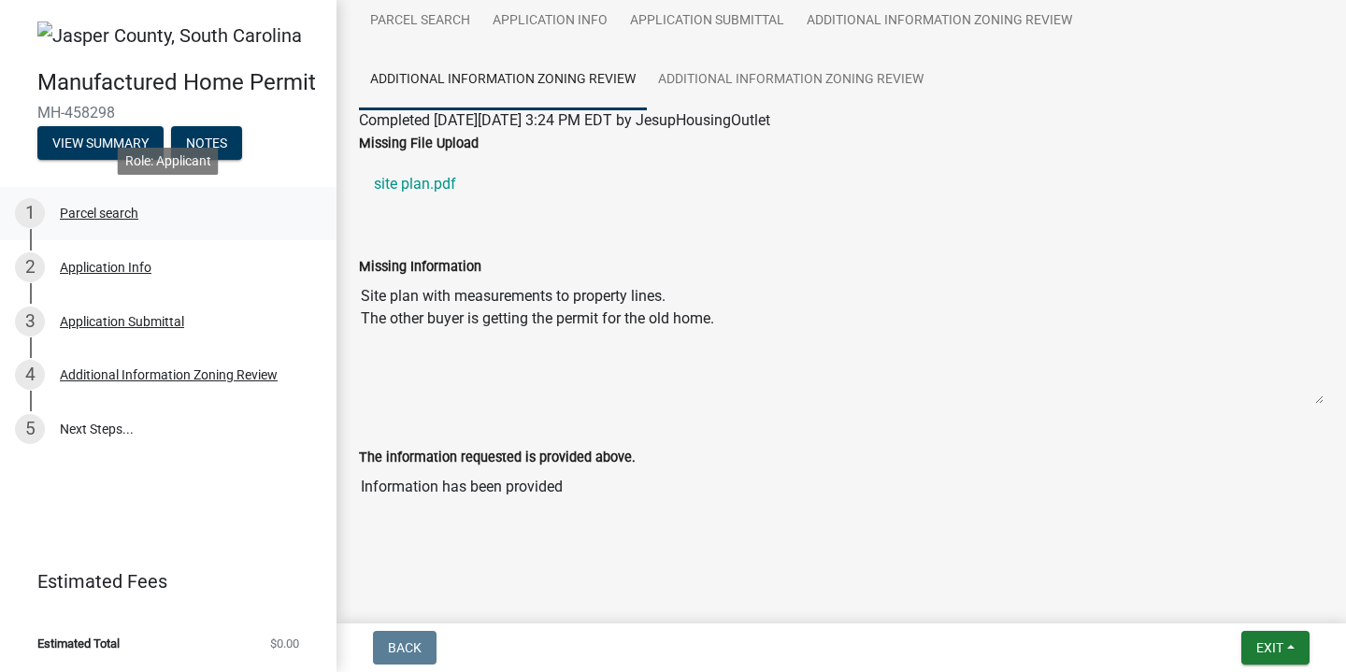
click at [73, 218] on div "Parcel search" at bounding box center [99, 213] width 79 height 13
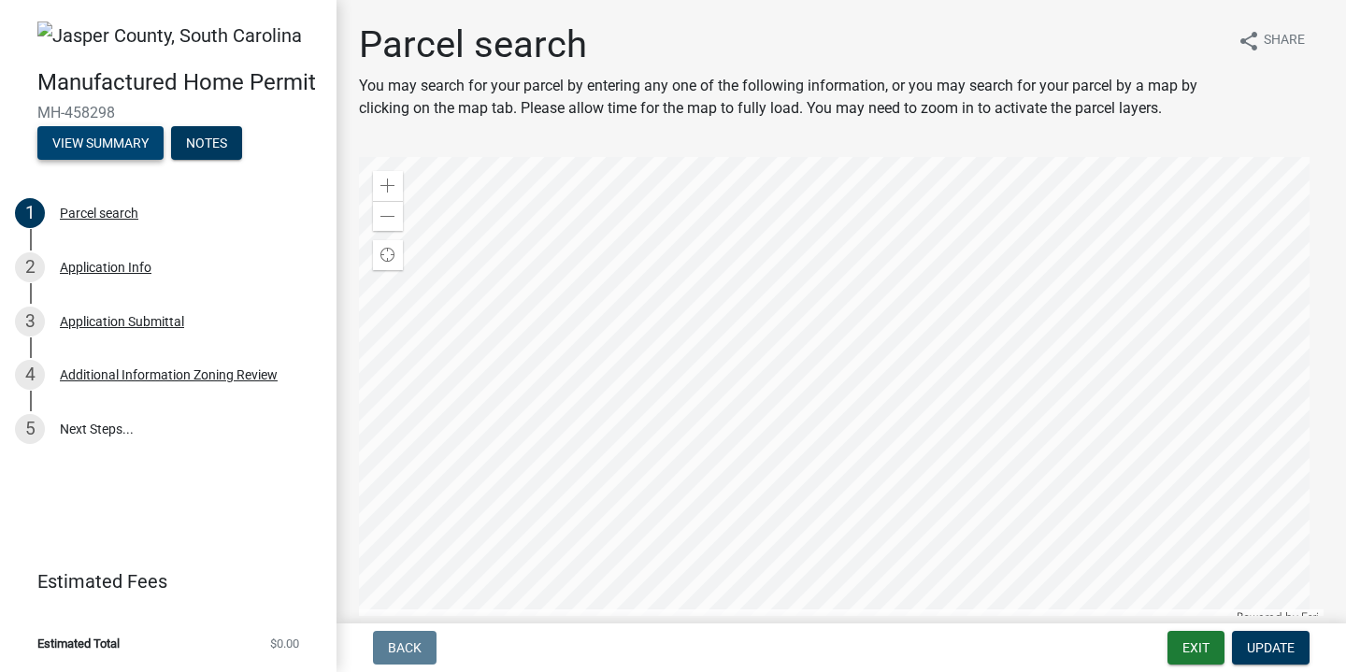
click at [117, 145] on button "View Summary" at bounding box center [100, 143] width 126 height 34
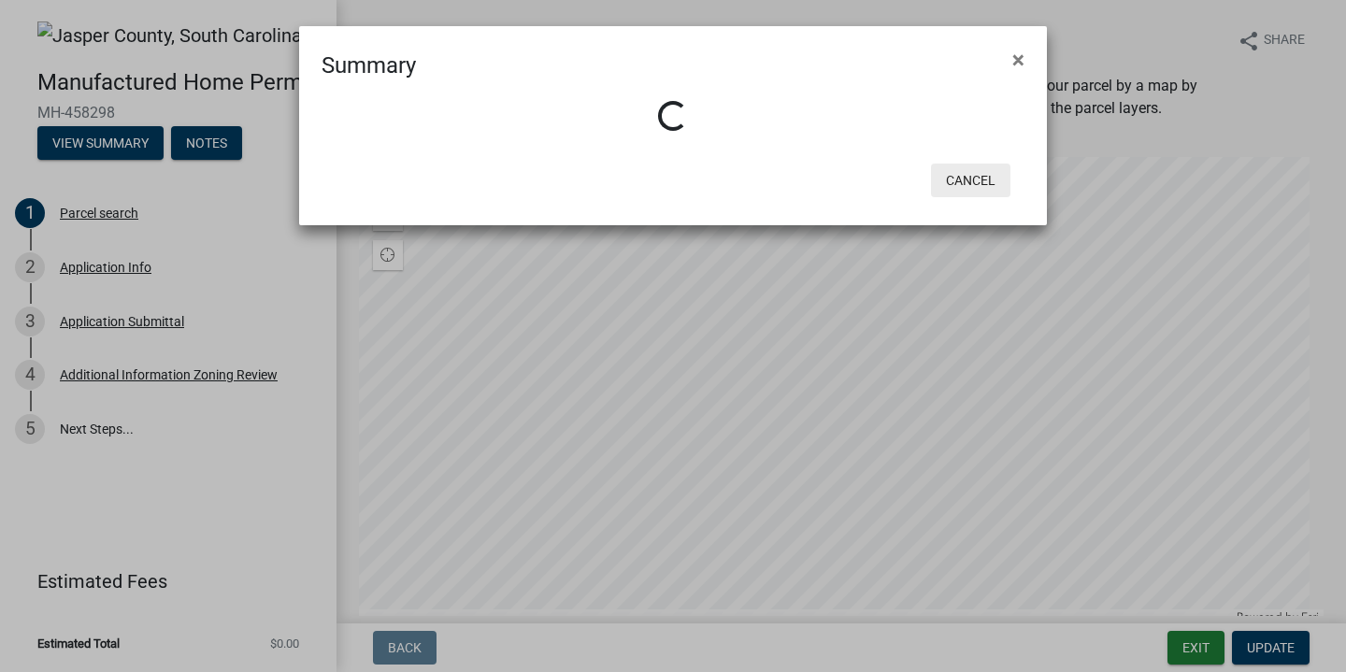
click at [977, 181] on button "Cancel" at bounding box center [970, 181] width 79 height 34
